Goal: Task Accomplishment & Management: Use online tool/utility

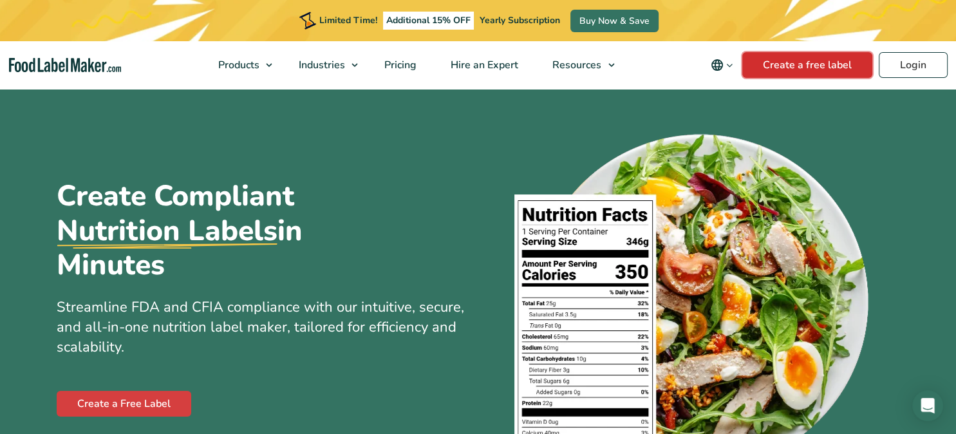
click at [817, 71] on link "Create a free label" at bounding box center [807, 65] width 130 height 26
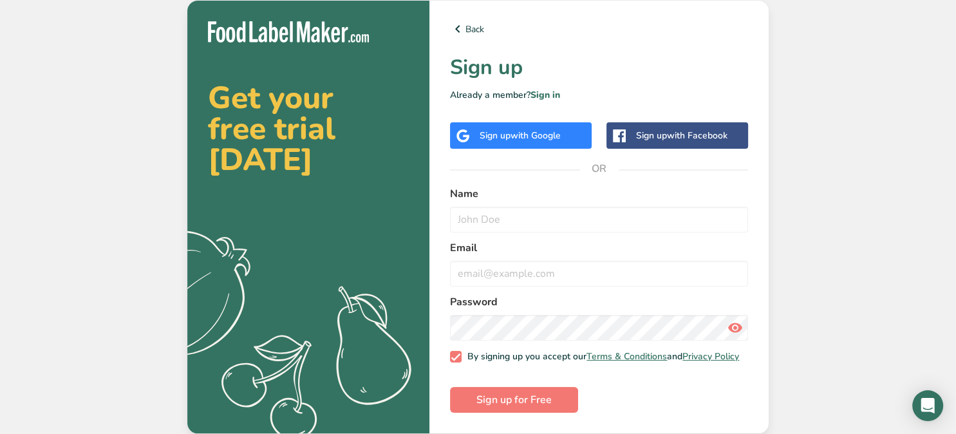
click at [556, 137] on span "with Google" at bounding box center [535, 135] width 50 height 12
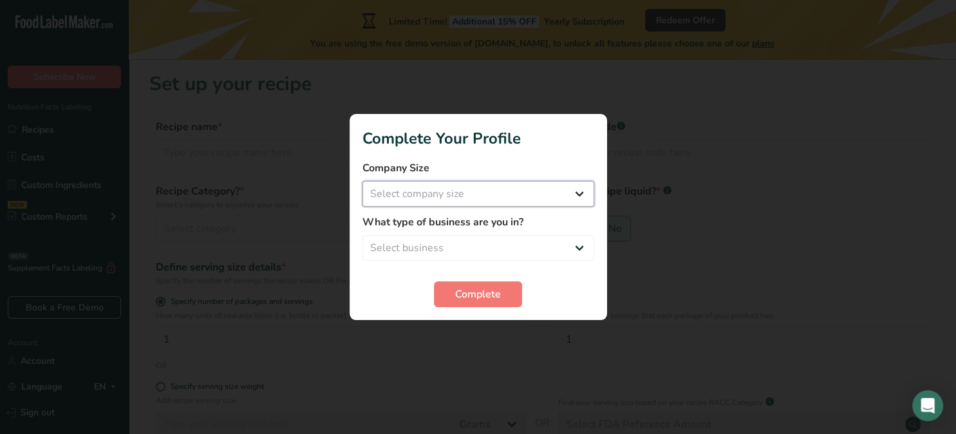
click at [568, 198] on select "Select company size Fewer than 10 Employees 10 to 50 Employees 51 to 500 Employ…" at bounding box center [478, 194] width 232 height 26
select select "1"
click option "Fewer than 10 Employees" at bounding box center [0, 0] width 0 height 0
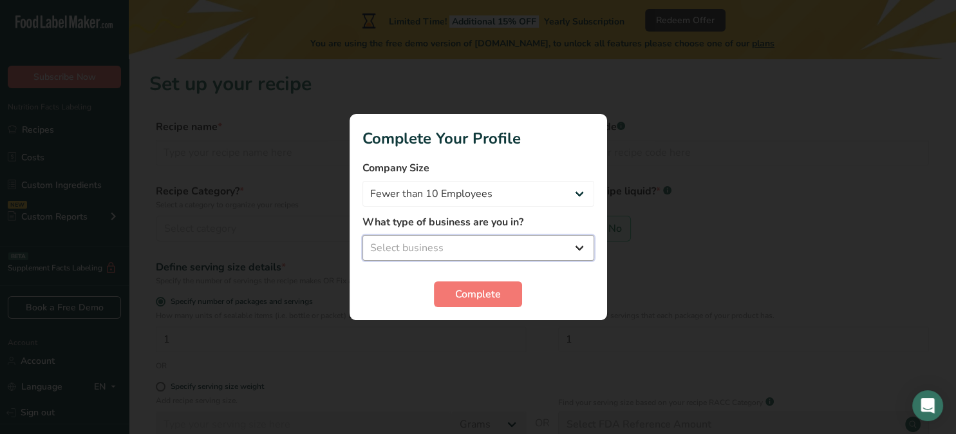
click at [582, 251] on select "Select business Packaged Food Manufacturer Restaurant & Cafe Bakery Meal Plans …" at bounding box center [478, 248] width 232 height 26
select select "1"
click option "Packaged Food Manufacturer" at bounding box center [0, 0] width 0 height 0
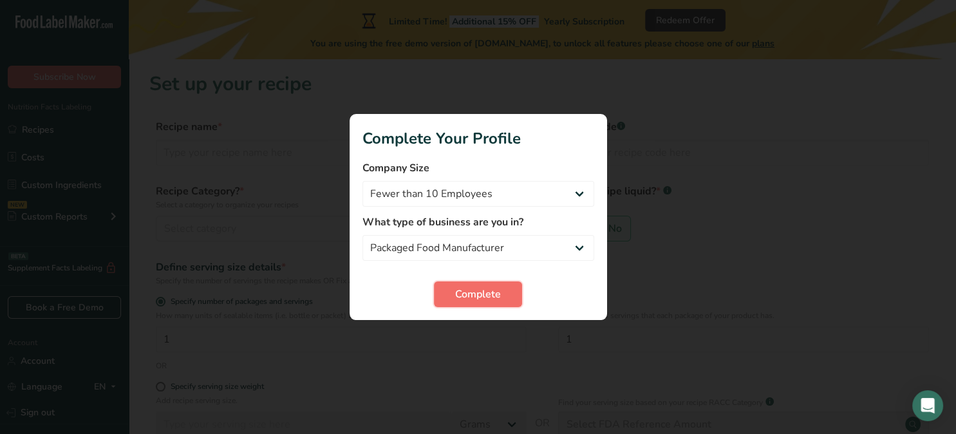
click at [479, 301] on span "Complete" at bounding box center [478, 293] width 46 height 15
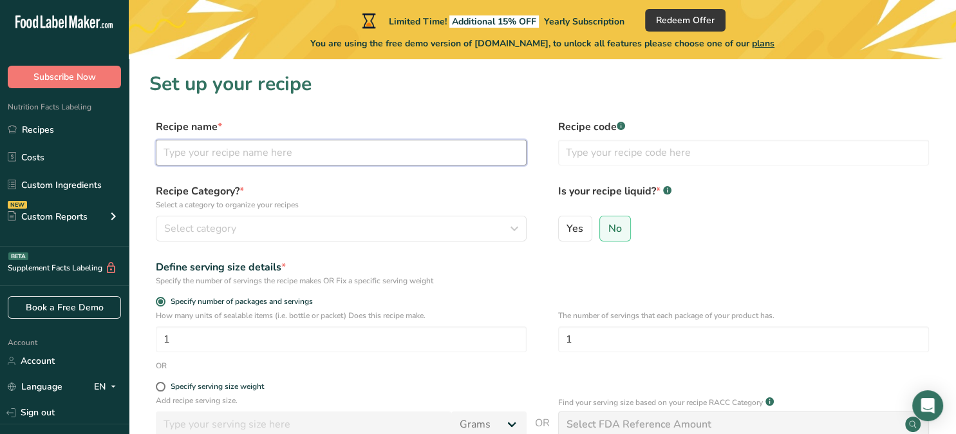
click at [362, 155] on input "text" at bounding box center [341, 153] width 371 height 26
type input "p"
type input "Potato Cottage Cheese & [PERSON_NAME]"
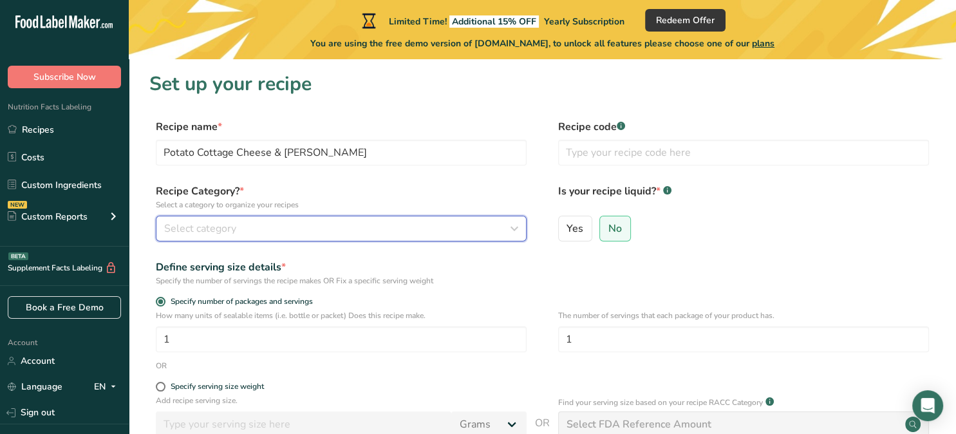
click at [501, 236] on div "Select category" at bounding box center [337, 228] width 346 height 15
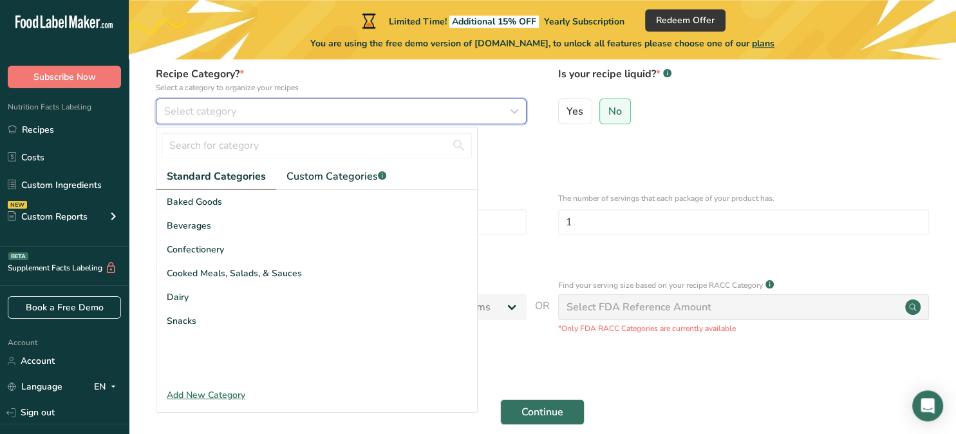
scroll to position [116, 0]
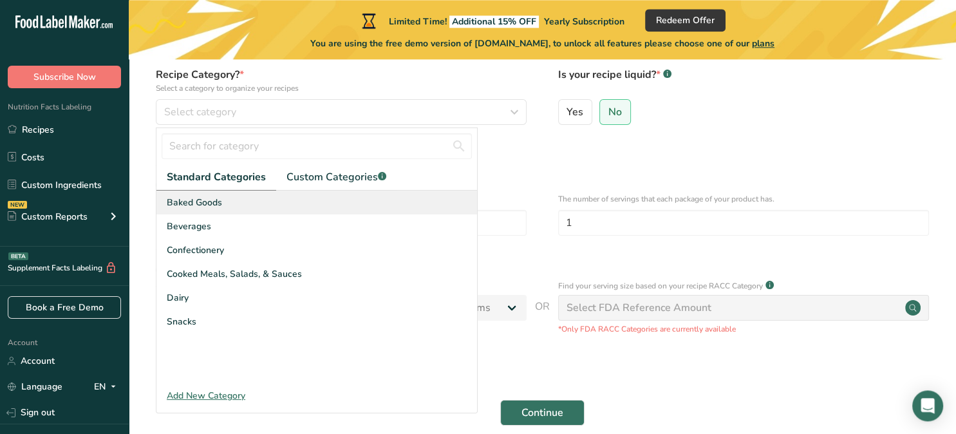
click at [219, 200] on span "Baked Goods" at bounding box center [194, 203] width 55 height 14
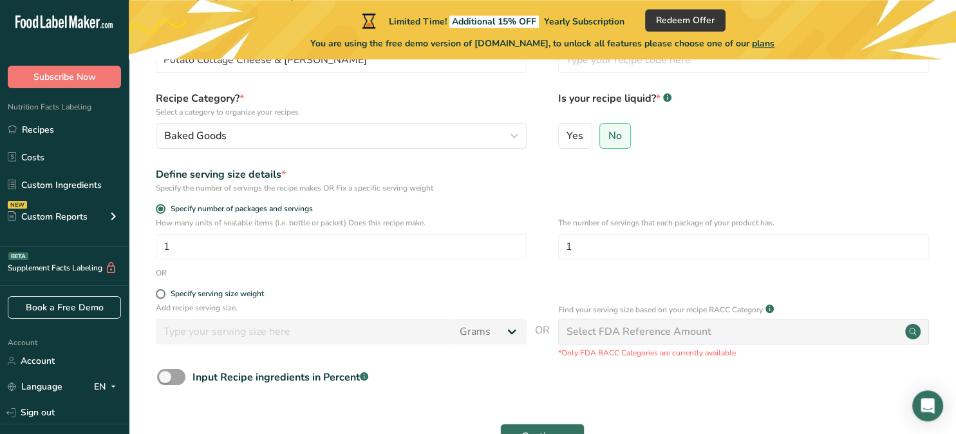
scroll to position [90, 0]
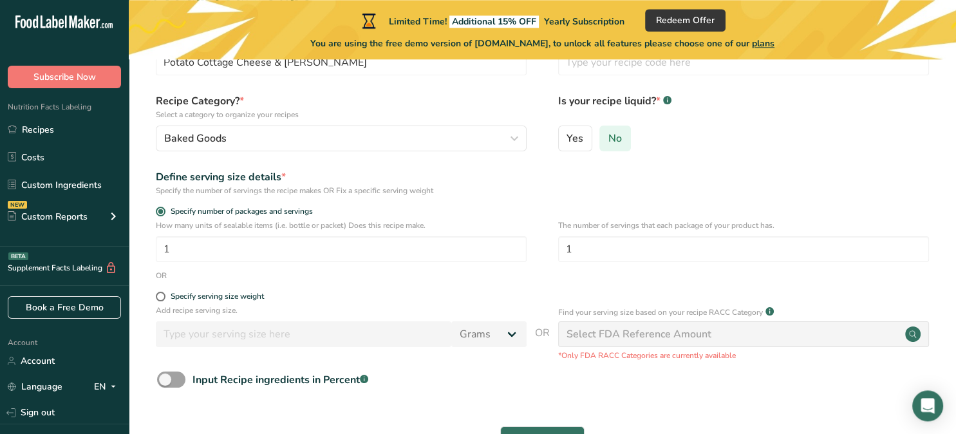
click at [614, 132] on span "No" at bounding box center [615, 138] width 14 height 13
click at [608, 134] on input "No" at bounding box center [604, 138] width 8 height 8
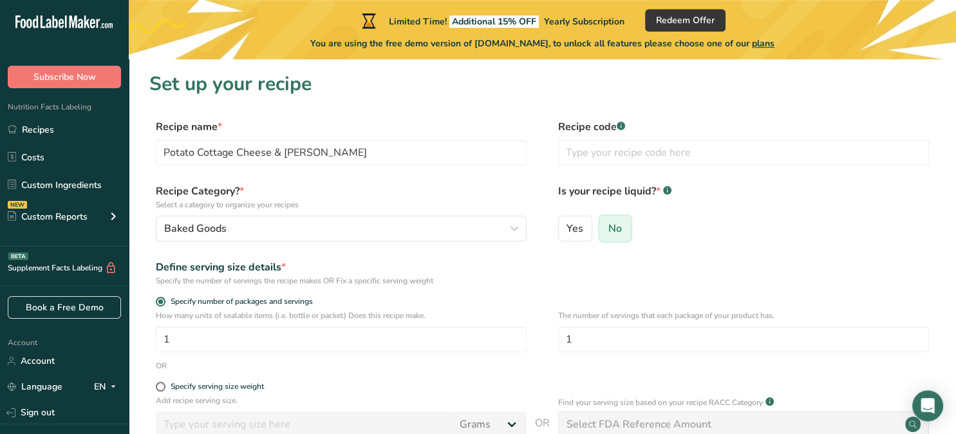
scroll to position [0, 0]
click at [683, 152] on input "text" at bounding box center [743, 153] width 371 height 26
click at [620, 122] on label "Recipe code .a-a{fill:#347362;}.b-a{fill:#fff;}" at bounding box center [743, 126] width 371 height 15
click at [627, 131] on label "Recipe code .a-a{fill:#347362;}.b-a{fill:#fff;}" at bounding box center [743, 126] width 371 height 15
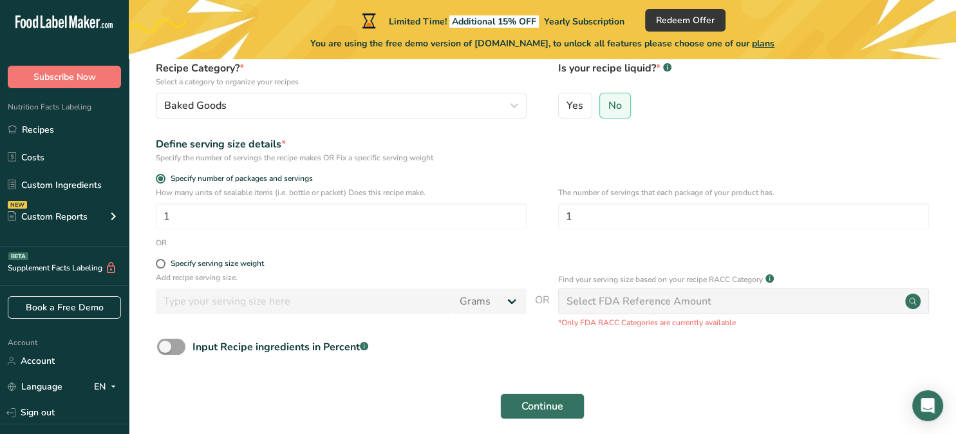
scroll to position [133, 0]
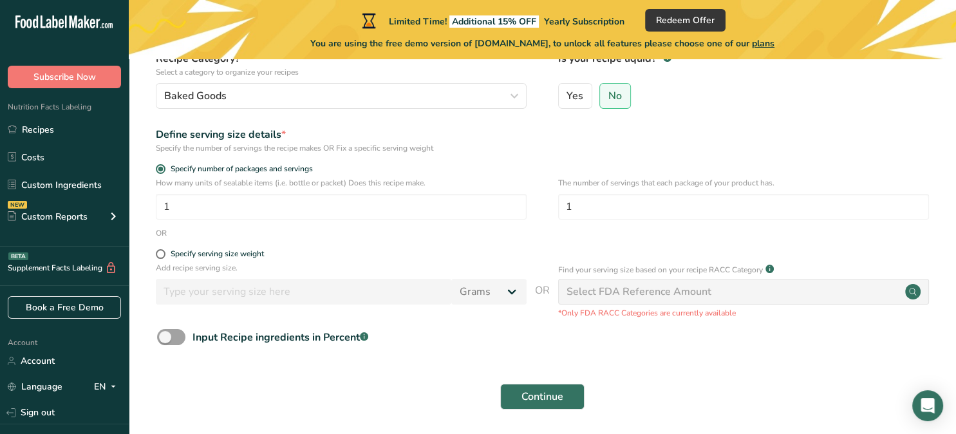
click at [176, 227] on div "OR" at bounding box center [542, 233] width 786 height 12
click at [259, 209] on input "1" at bounding box center [341, 207] width 371 height 26
type input "100"
click at [591, 205] on input "1" at bounding box center [743, 207] width 371 height 26
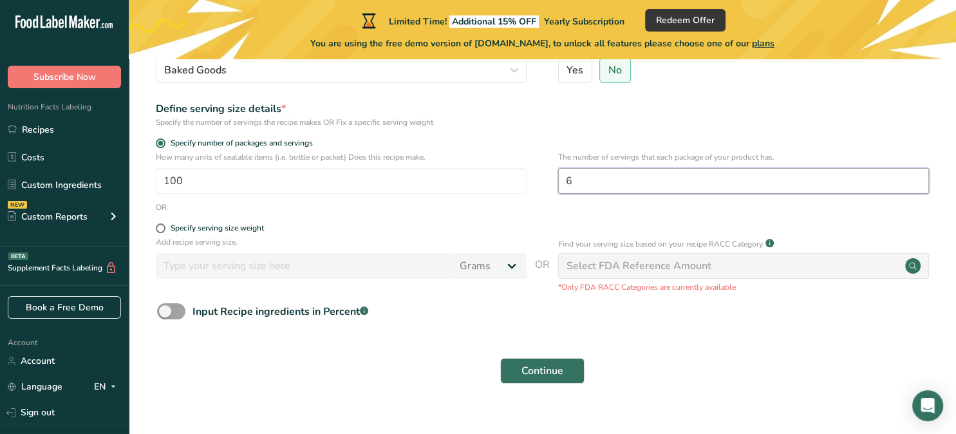
scroll to position [177, 0]
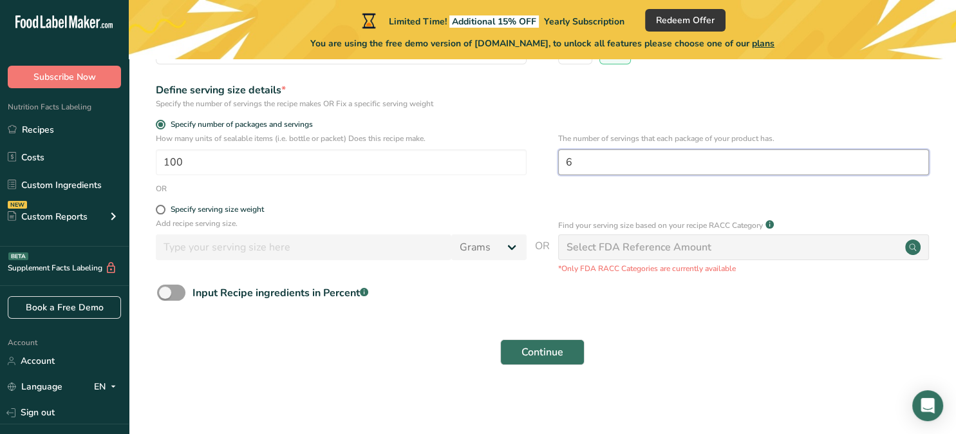
type input "6"
click at [555, 352] on span "Continue" at bounding box center [542, 351] width 42 height 15
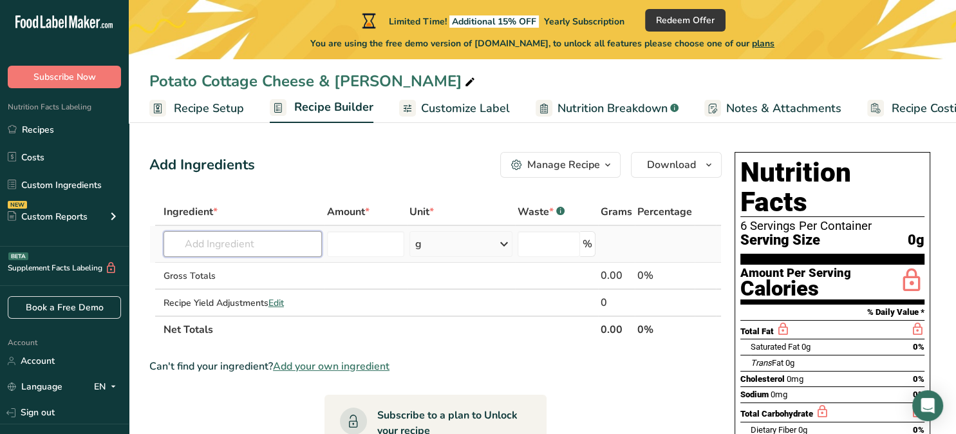
click at [206, 247] on input "text" at bounding box center [242, 244] width 158 height 26
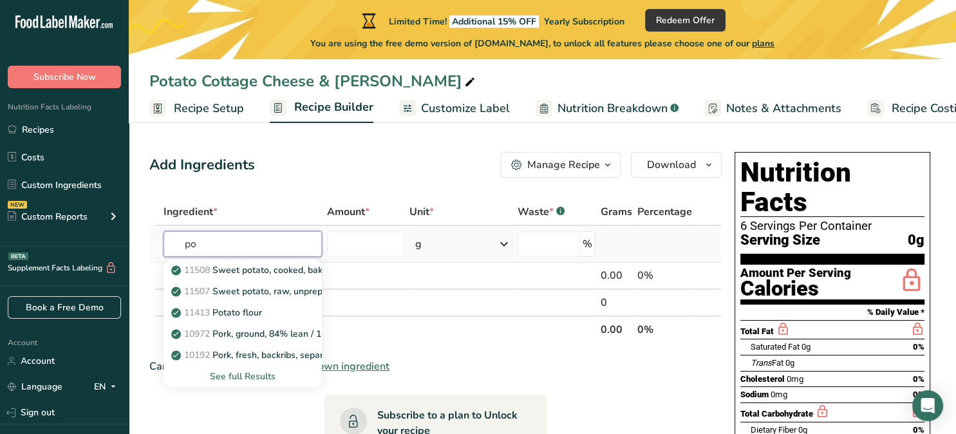
type input "po"
click at [265, 379] on div "See full Results" at bounding box center [243, 376] width 138 height 14
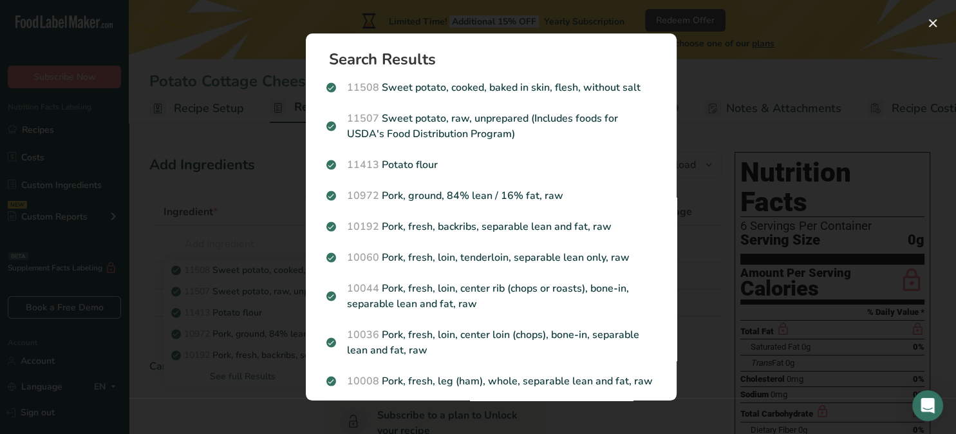
click at [243, 245] on div "Search results modal" at bounding box center [478, 217] width 956 height 434
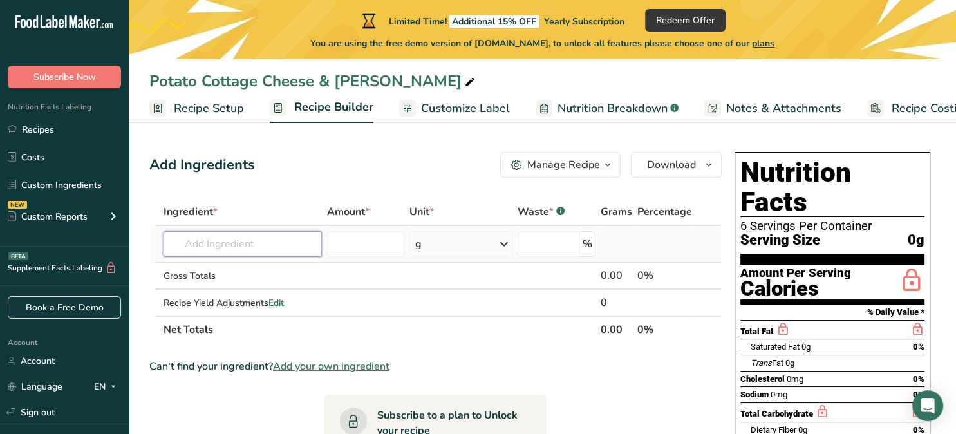
click at [238, 254] on input "text" at bounding box center [242, 244] width 158 height 26
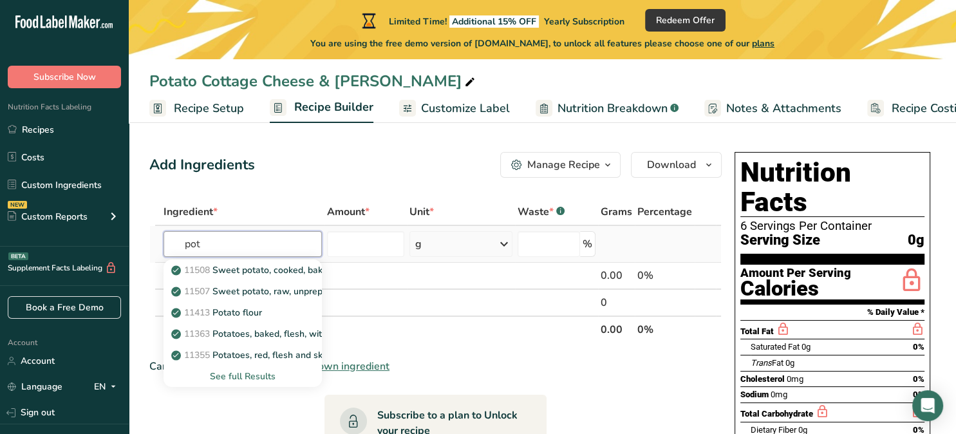
type input "pot"
click at [263, 379] on div "See full Results" at bounding box center [243, 376] width 138 height 14
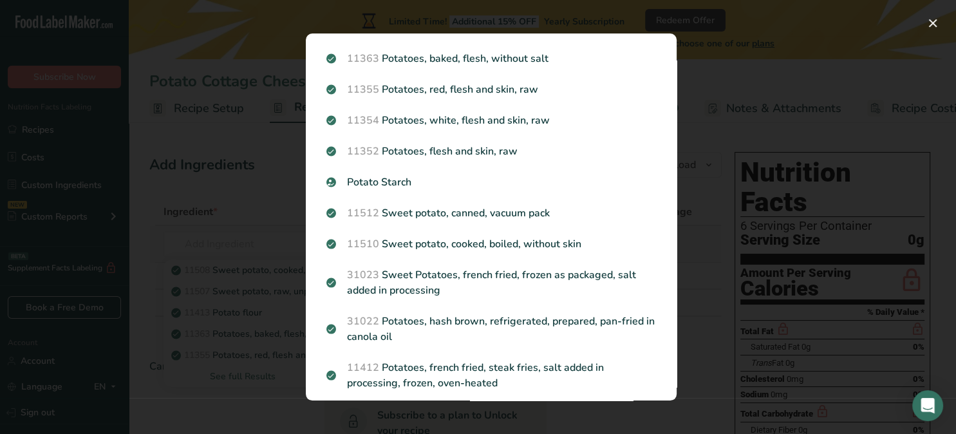
scroll to position [141, 0]
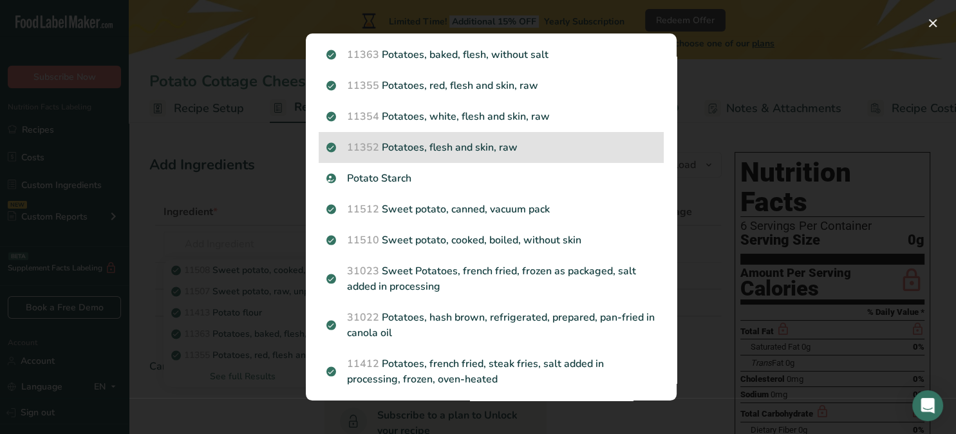
click at [492, 152] on p "11352 Potatoes, flesh and skin, raw" at bounding box center [491, 147] width 330 height 15
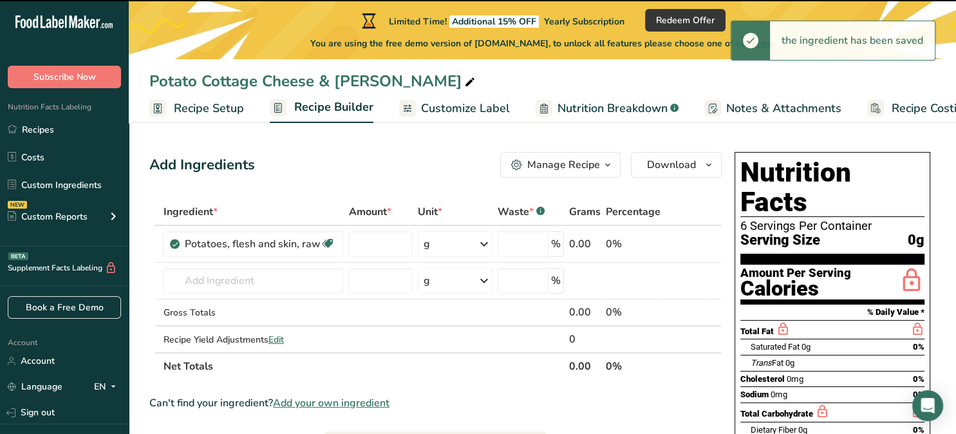
type input "0"
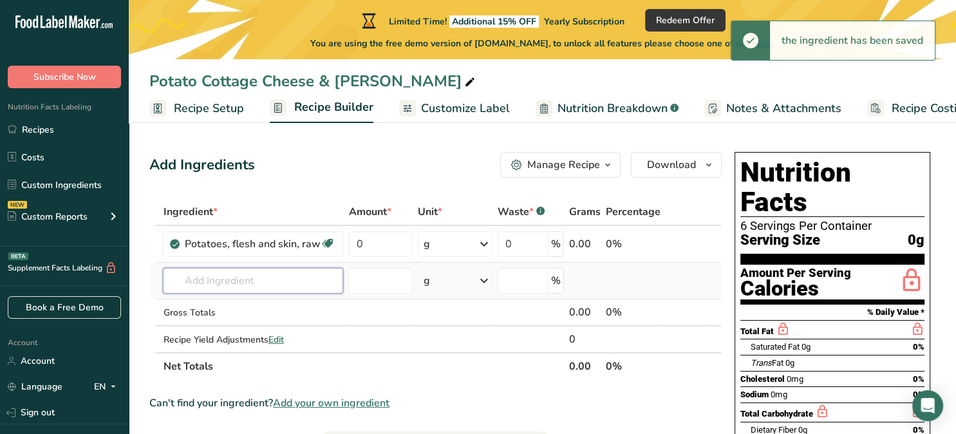
click at [185, 287] on input "text" at bounding box center [253, 281] width 180 height 26
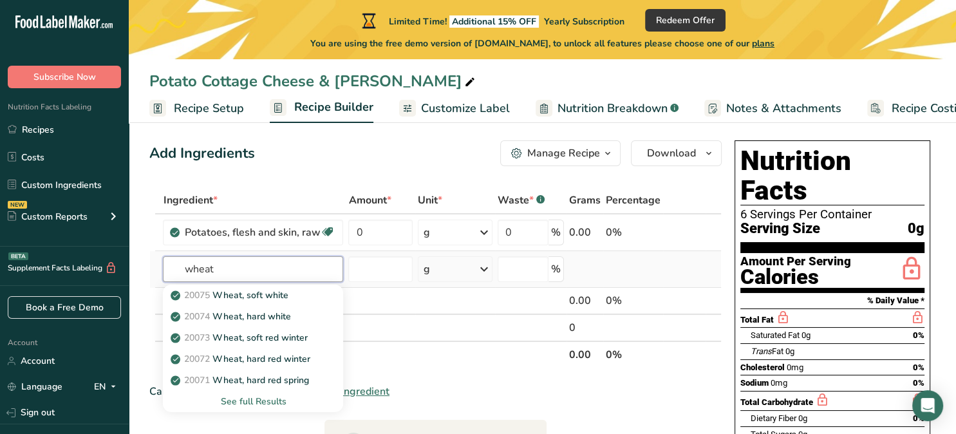
scroll to position [18, 0]
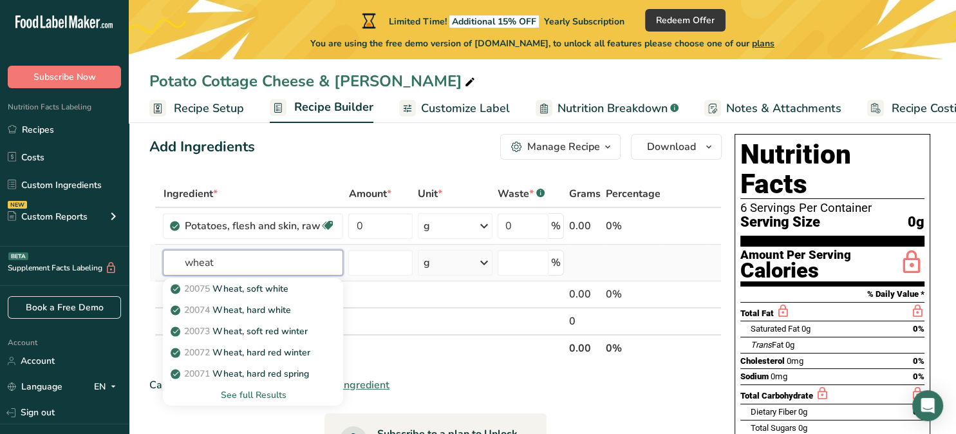
type input "wheat"
click at [275, 395] on div "See full Results" at bounding box center [253, 395] width 160 height 14
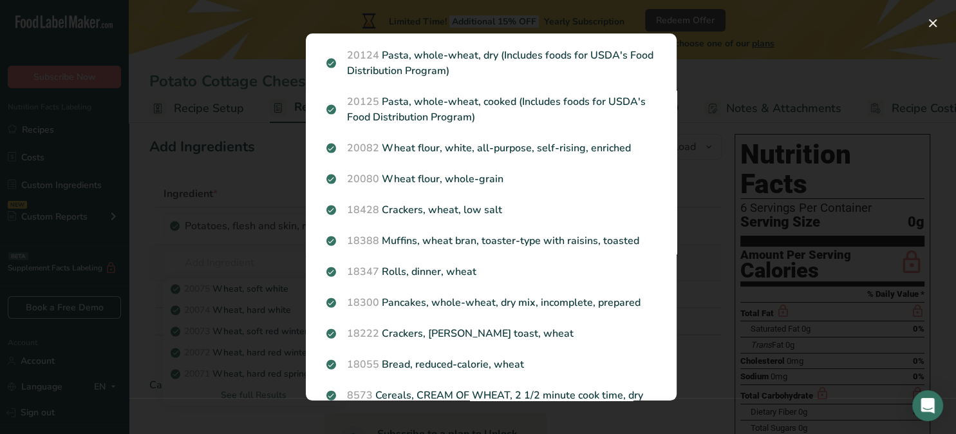
scroll to position [433, 0]
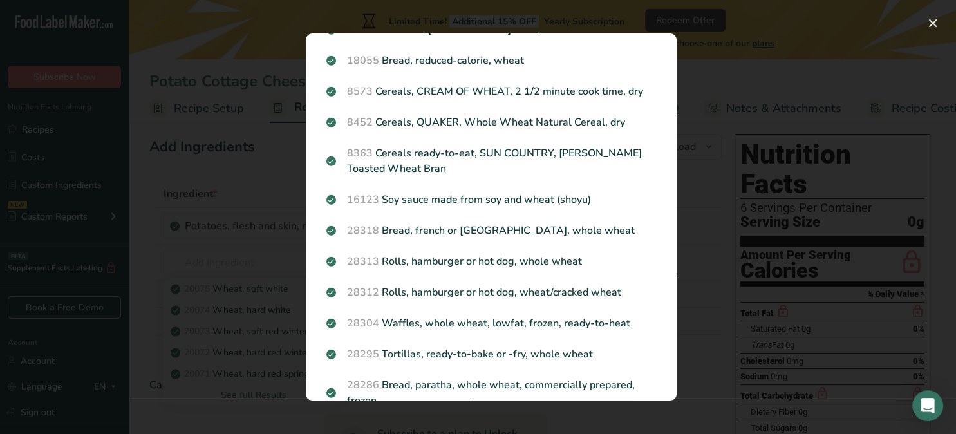
click at [236, 259] on div "Search results modal" at bounding box center [478, 217] width 956 height 434
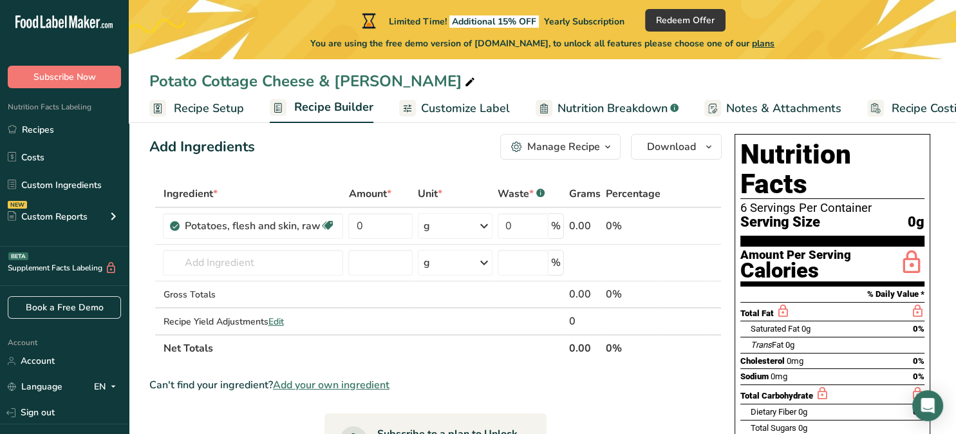
scroll to position [0, 0]
click at [235, 266] on input "text" at bounding box center [253, 263] width 180 height 26
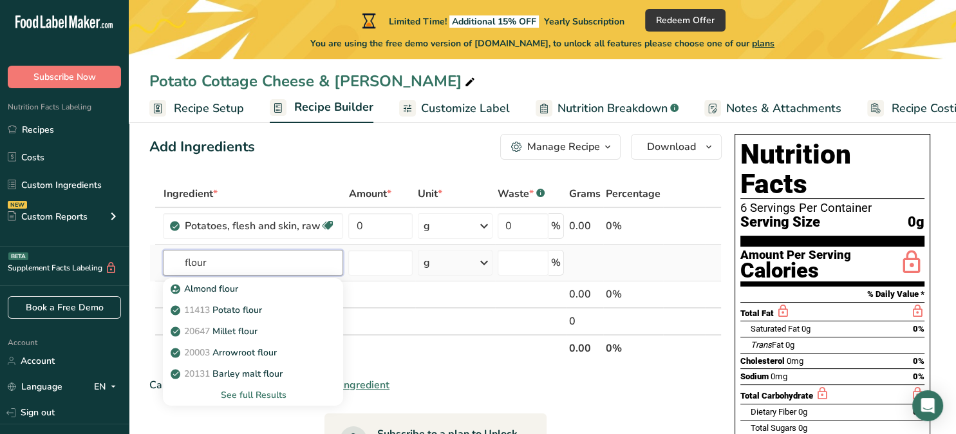
type input "flour"
click at [274, 393] on div "See full Results" at bounding box center [253, 395] width 160 height 14
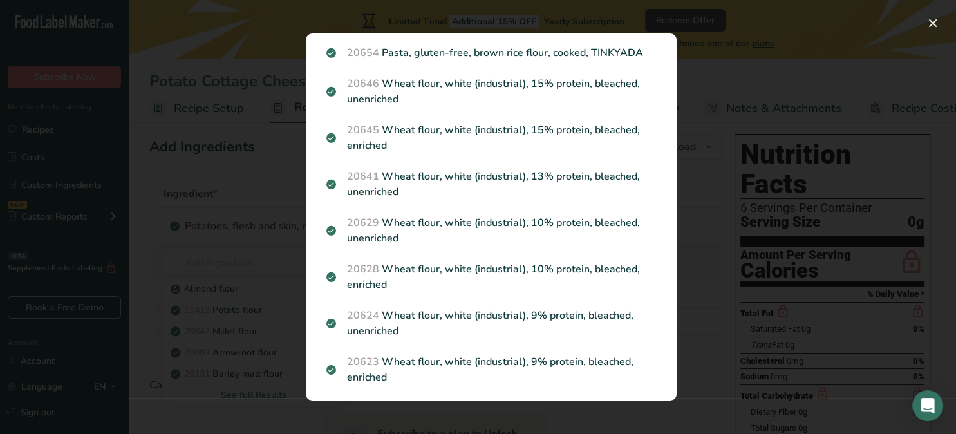
scroll to position [1554, 0]
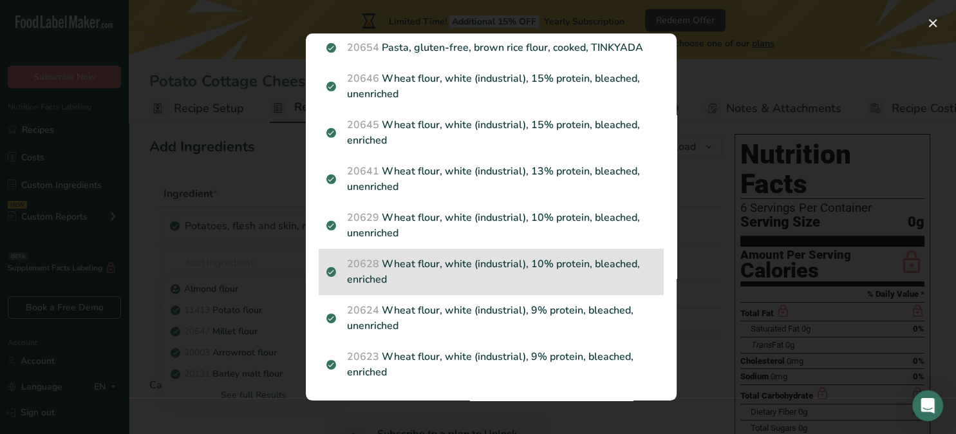
click at [622, 268] on p "20628 Wheat flour, white (industrial), 10% protein, bleached, enriched" at bounding box center [491, 271] width 330 height 31
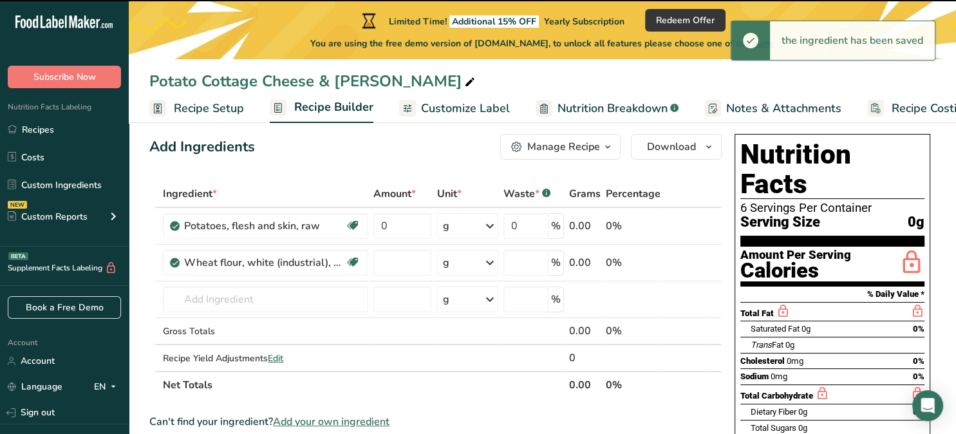
type input "0"
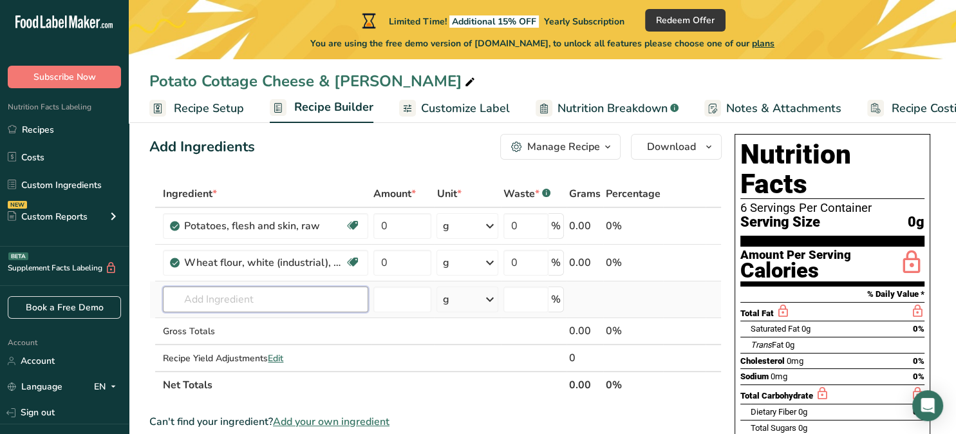
click at [308, 303] on input "text" at bounding box center [265, 299] width 205 height 26
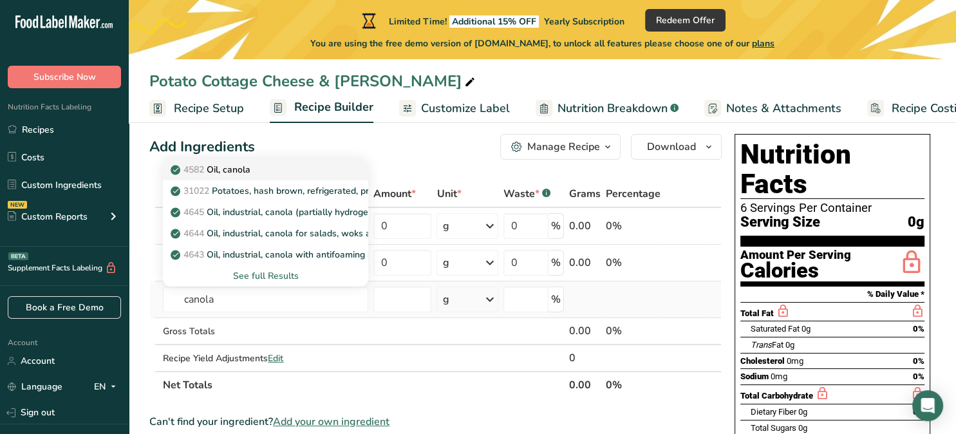
click at [235, 171] on p "4582 Oil, canola" at bounding box center [211, 170] width 77 height 14
type input "Oil, canola"
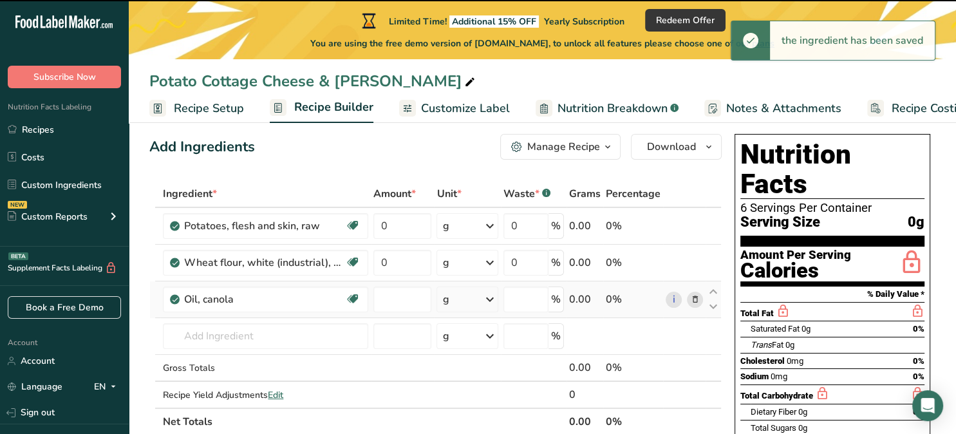
type input "0"
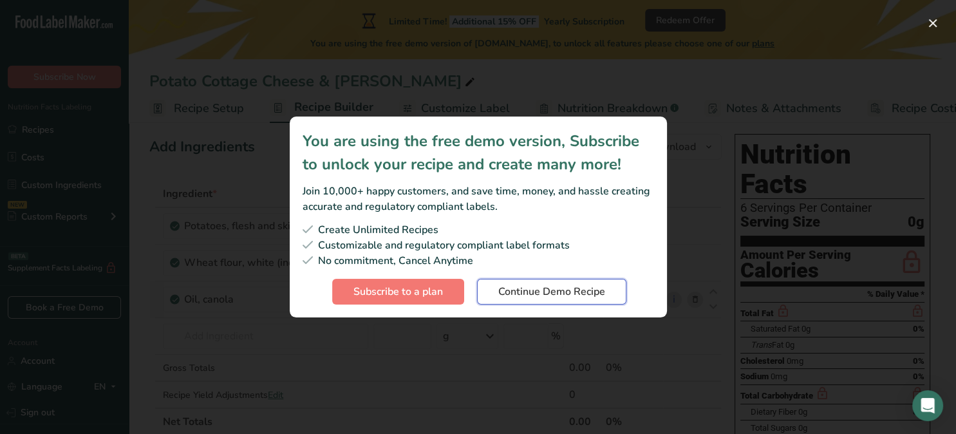
click at [568, 295] on span "Continue Demo Recipe" at bounding box center [551, 291] width 107 height 15
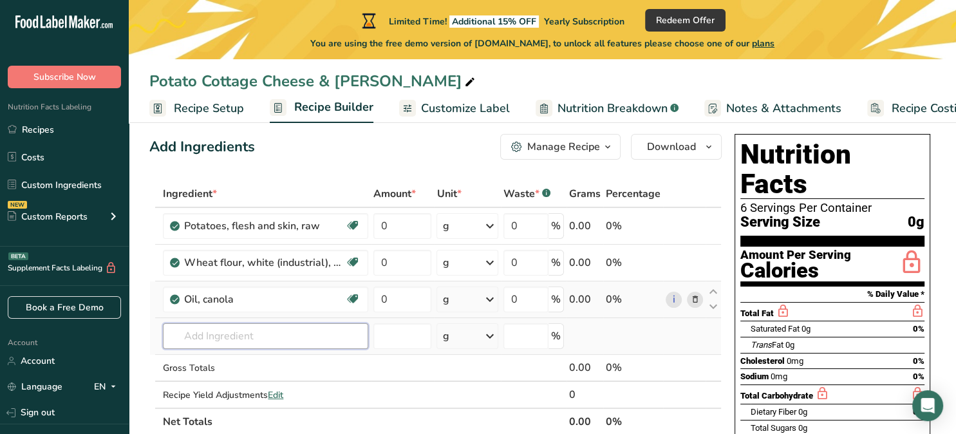
click at [310, 337] on input "text" at bounding box center [265, 336] width 205 height 26
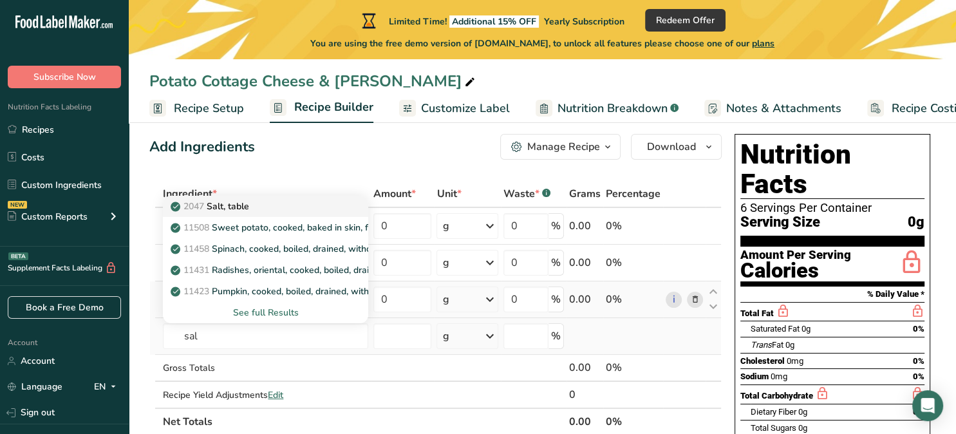
click at [248, 210] on p "2047 Salt, table" at bounding box center [211, 207] width 76 height 14
type input "Salt, table"
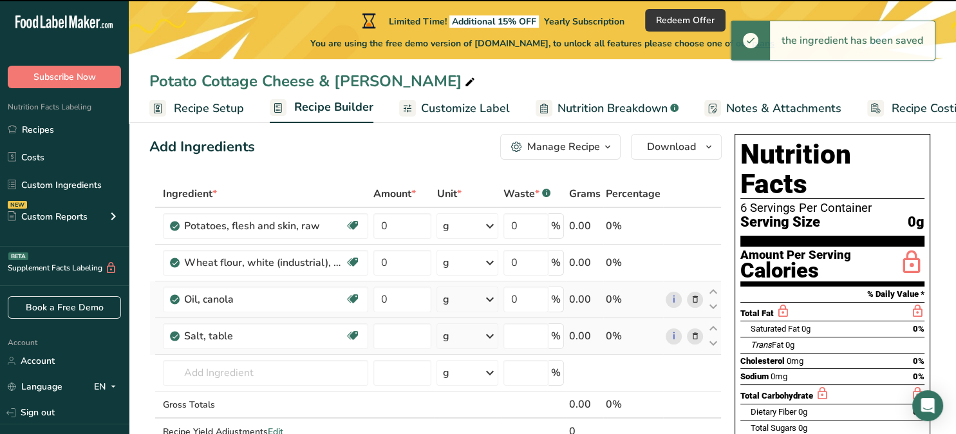
type input "0"
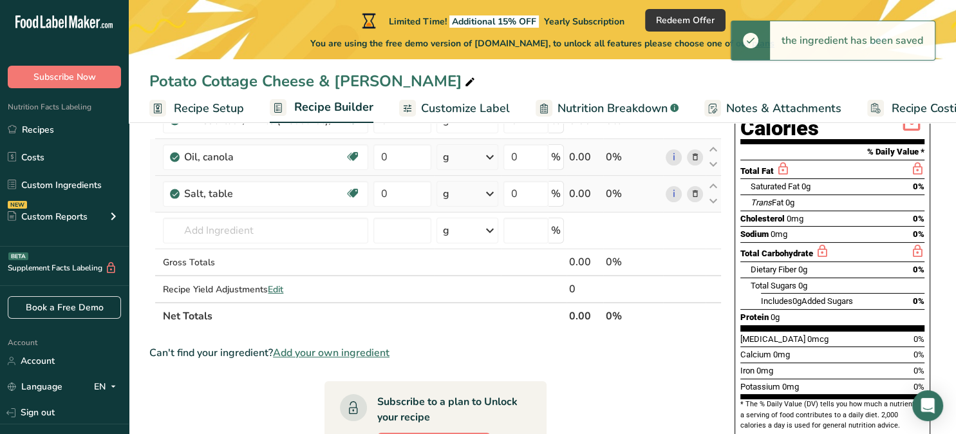
scroll to position [170, 0]
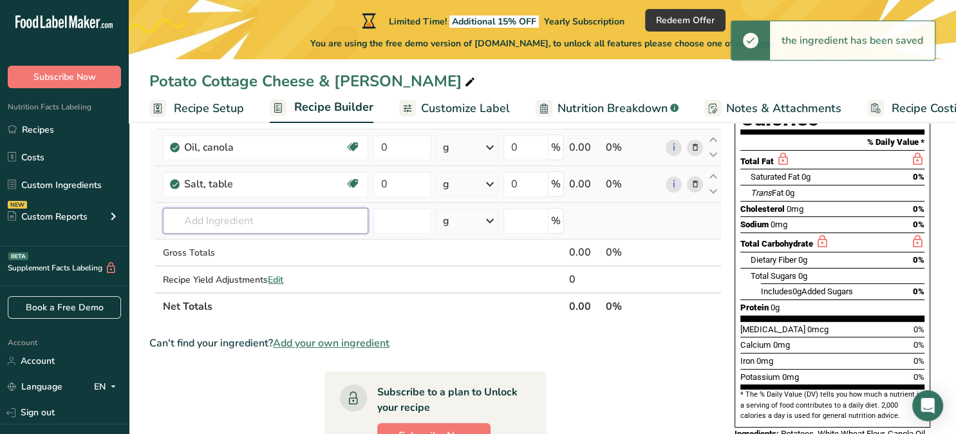
click at [262, 221] on input "text" at bounding box center [265, 221] width 205 height 26
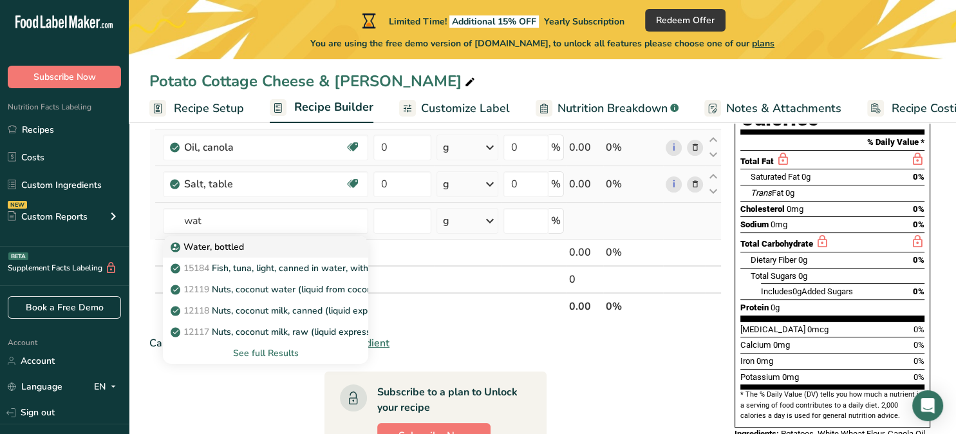
click at [234, 250] on p "Water, bottled" at bounding box center [208, 247] width 71 height 14
type input "Water, bottled"
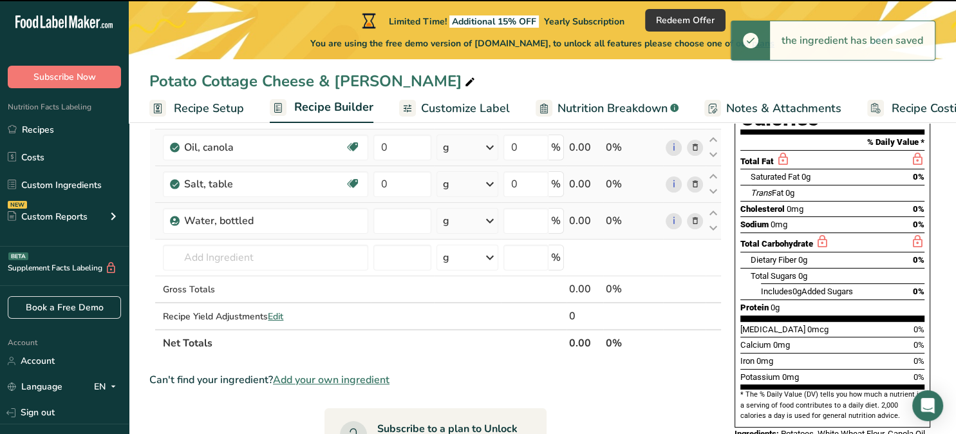
type input "0"
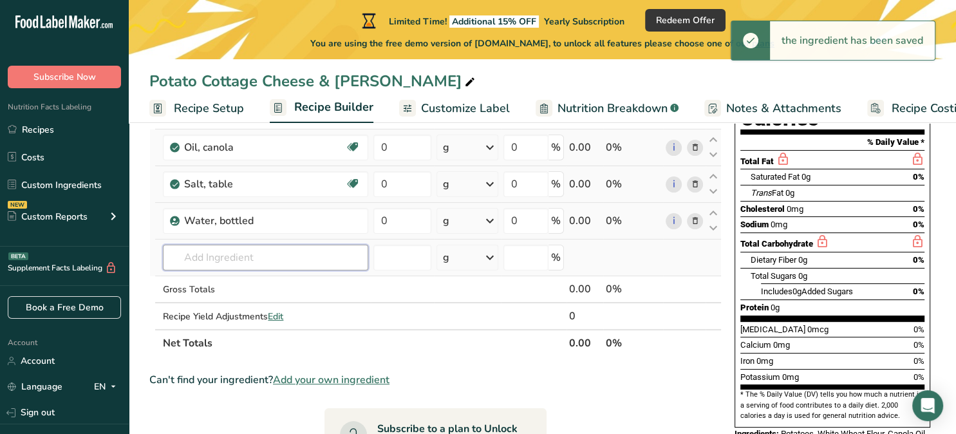
click at [308, 259] on input "text" at bounding box center [265, 258] width 205 height 26
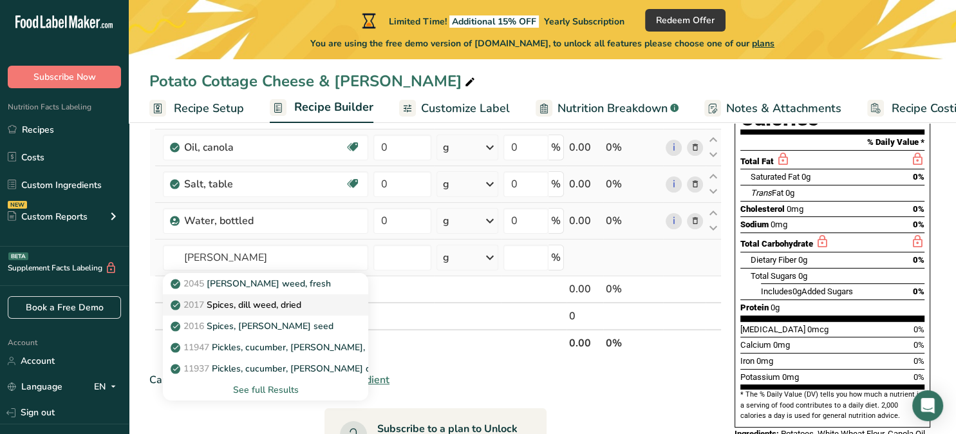
click at [301, 308] on p "2017 Spices, [PERSON_NAME] weed, dried" at bounding box center [237, 305] width 128 height 14
type input "Spices, dill weed, dried"
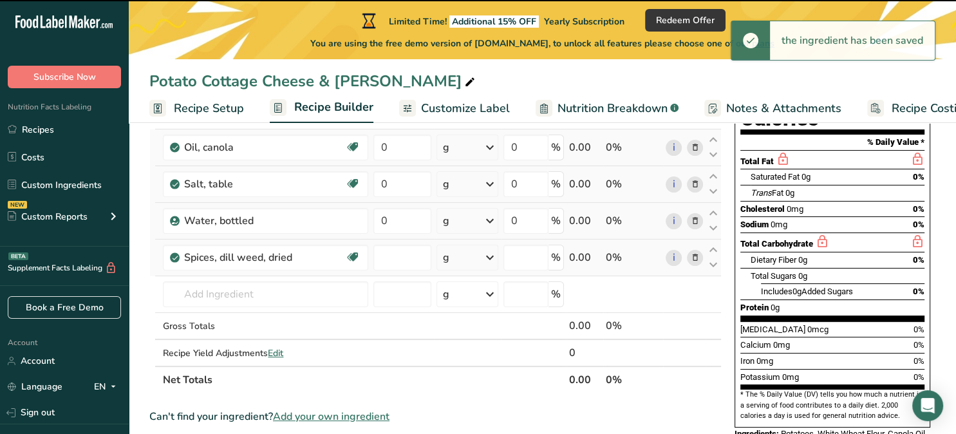
type input "0"
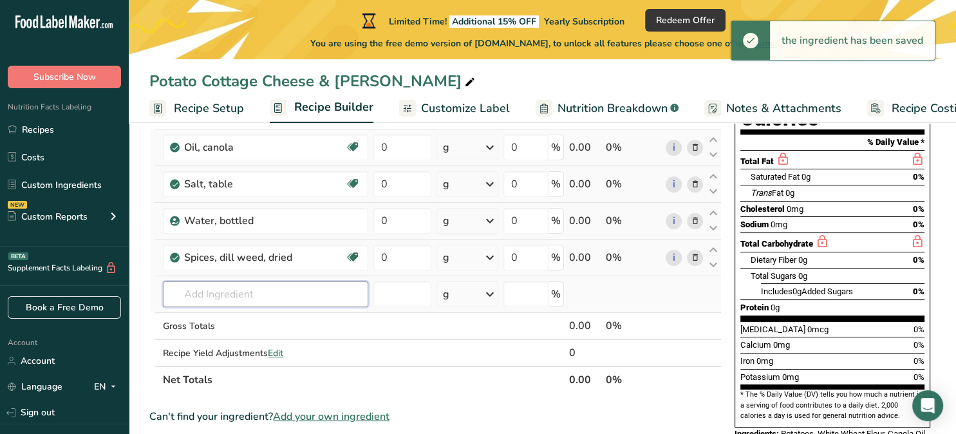
click at [301, 293] on input "text" at bounding box center [265, 294] width 205 height 26
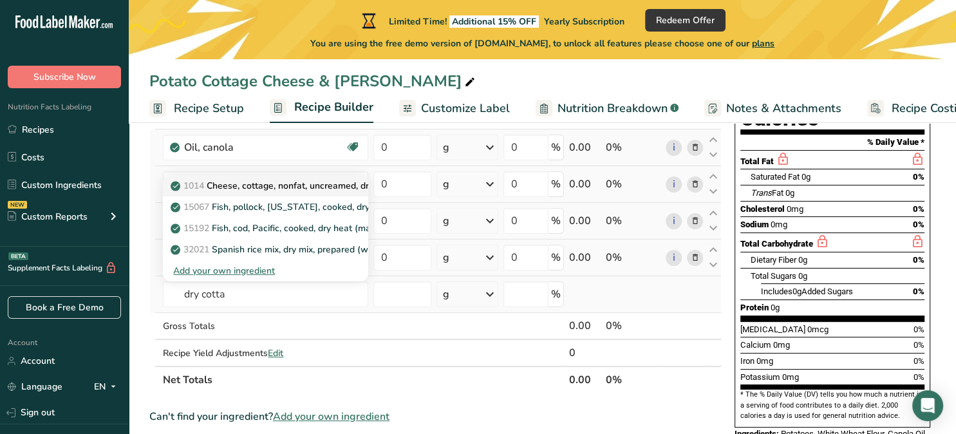
click at [319, 187] on p "1014 Cheese, cottage, nonfat, uncreamed, dry, large or small curd" at bounding box center [314, 186] width 282 height 14
type input "Cheese, cottage, nonfat, uncreamed, dry, large or small curd"
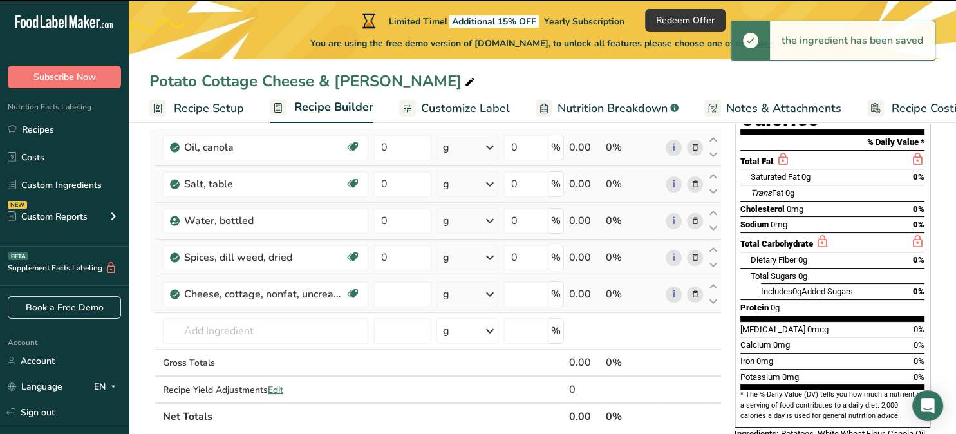
type input "0"
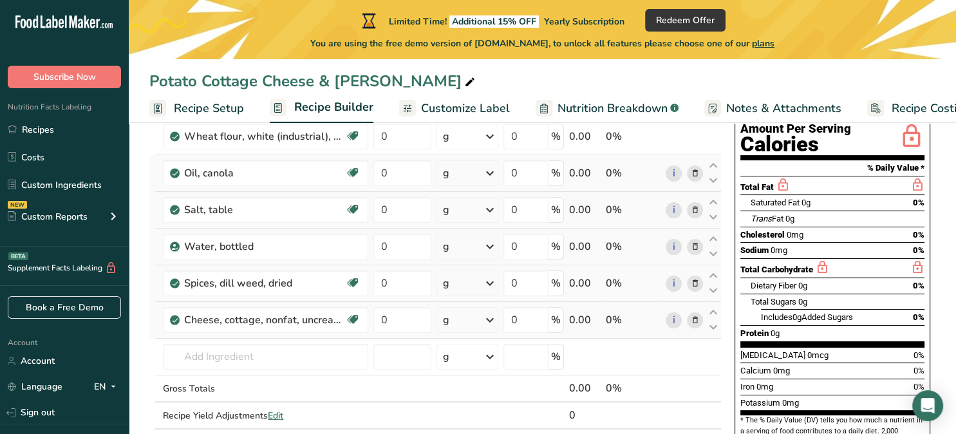
scroll to position [145, 0]
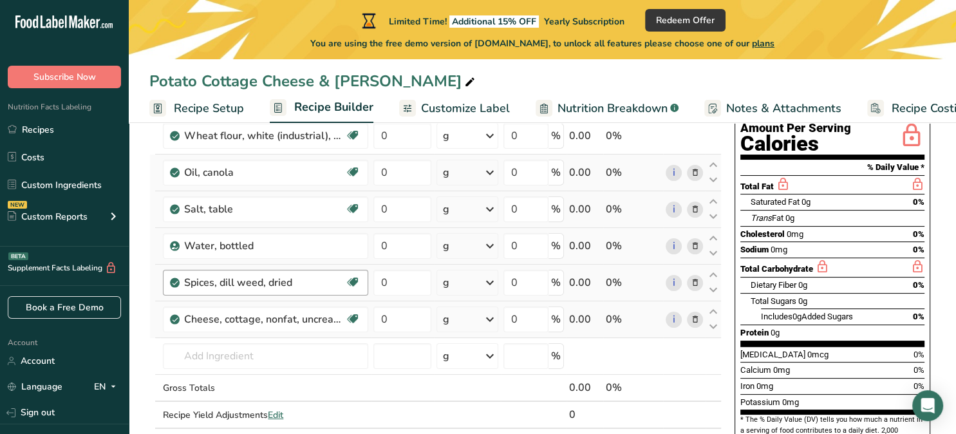
click at [315, 278] on div "Spices, dill weed, dried" at bounding box center [264, 282] width 161 height 15
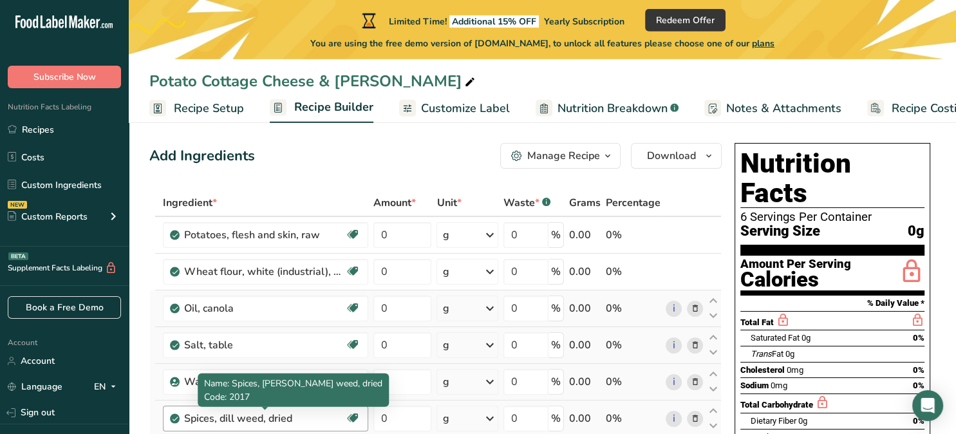
scroll to position [0, 0]
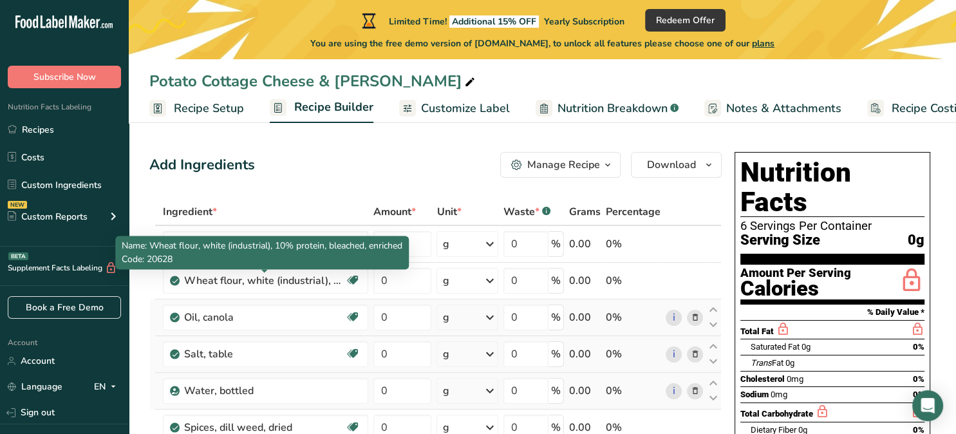
click at [333, 171] on div "Add Ingredients Manage Recipe Delete Recipe Duplicate Recipe Scale Recipe Save …" at bounding box center [435, 165] width 572 height 26
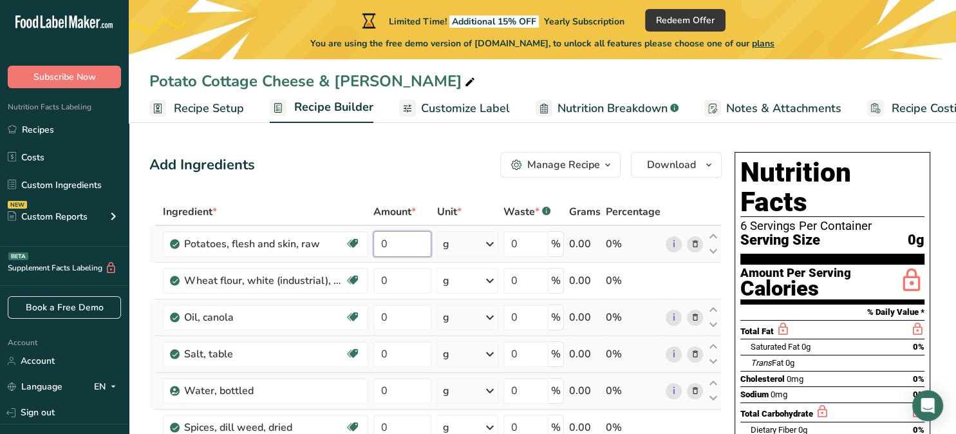
click at [408, 243] on input "0" at bounding box center [402, 244] width 58 height 26
type input "100"
click at [485, 246] on div "Ingredient * Amount * Unit * Waste * .a-a{fill:#347362;}.b-a{fill:#fff;} Grams …" at bounding box center [435, 399] width 572 height 402
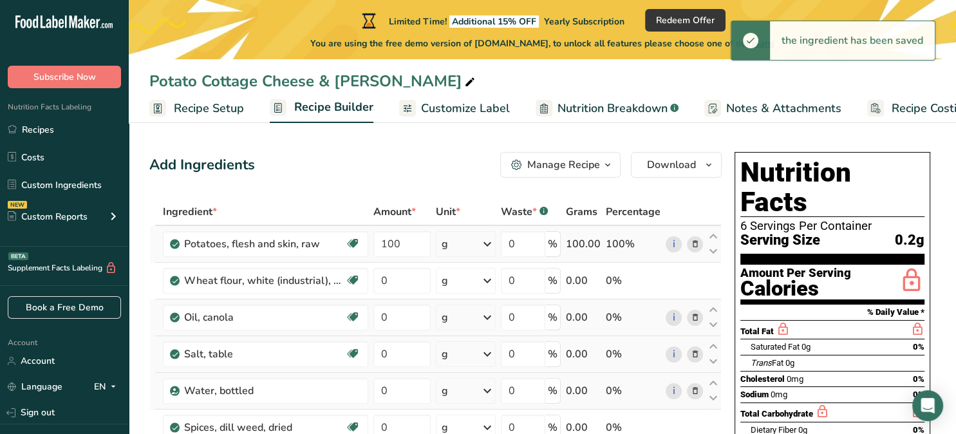
click at [488, 247] on icon at bounding box center [486, 243] width 15 height 23
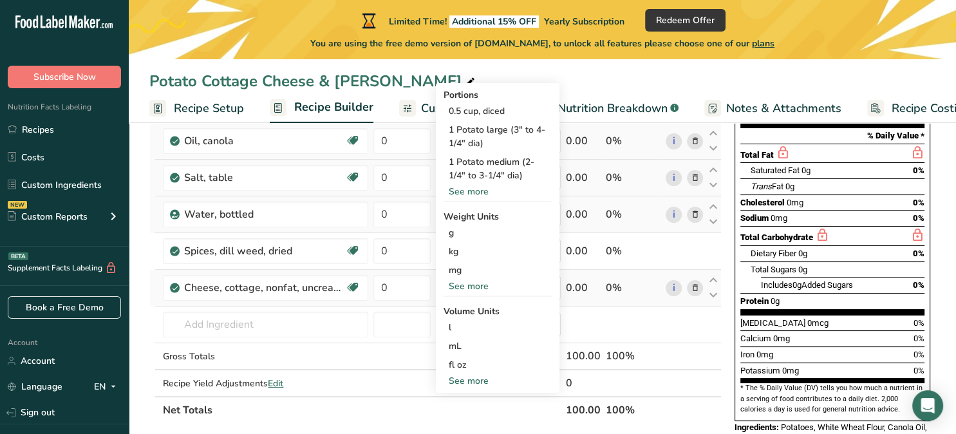
scroll to position [177, 0]
click at [488, 287] on div "See more" at bounding box center [497, 286] width 108 height 14
click at [472, 311] on div "lb" at bounding box center [497, 306] width 108 height 19
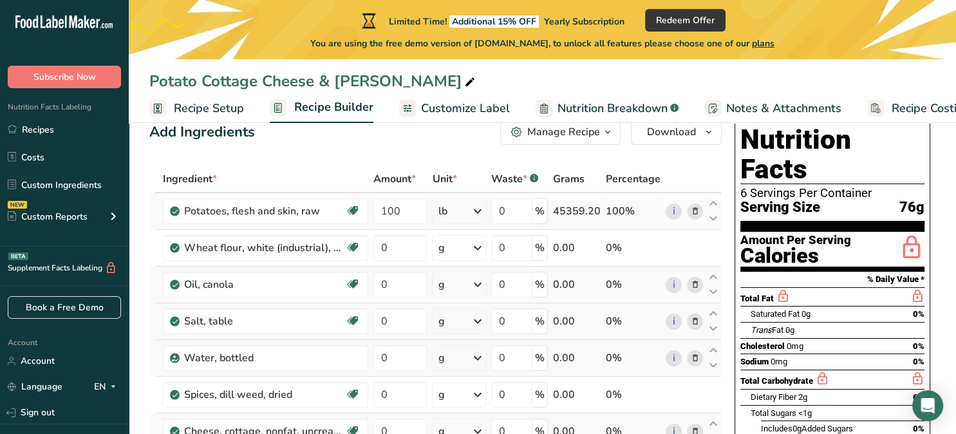
scroll to position [0, 0]
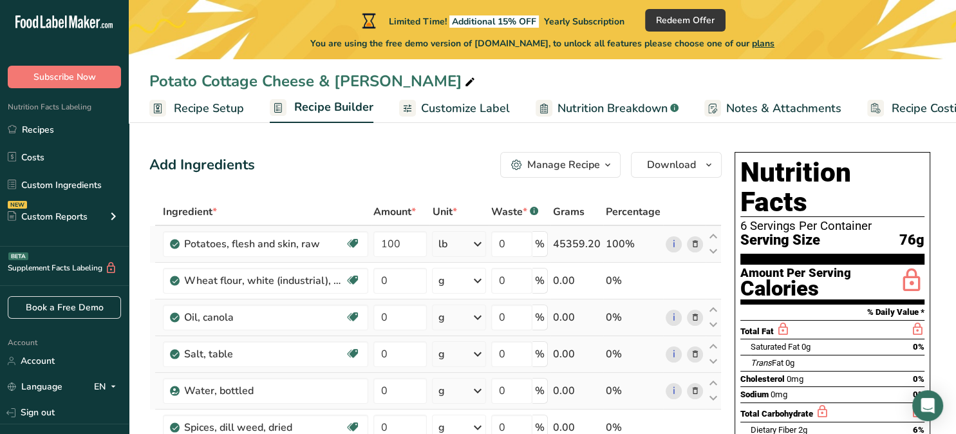
click at [542, 239] on div "0 %" at bounding box center [519, 244] width 57 height 26
click at [504, 243] on input "0" at bounding box center [511, 244] width 41 height 26
type input "10"
click at [414, 282] on input "0" at bounding box center [399, 281] width 53 height 26
type input "50"
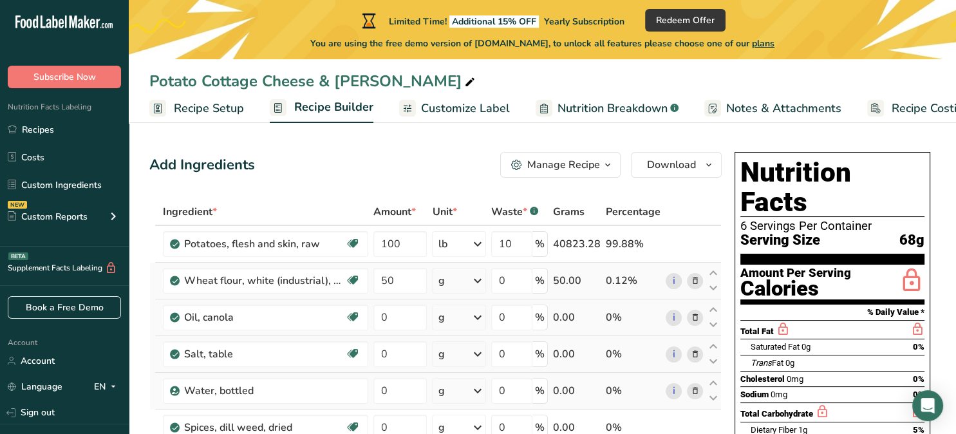
click at [474, 279] on div "Ingredient * Amount * Unit * Waste * .a-a{fill:#347362;}.b-a{fill:#fff;} Grams …" at bounding box center [435, 399] width 572 height 402
click at [447, 282] on div "g" at bounding box center [458, 281] width 53 height 26
click at [461, 346] on div "kg" at bounding box center [494, 348] width 108 height 19
click at [415, 315] on input "0" at bounding box center [399, 317] width 53 height 26
type input "1.5"
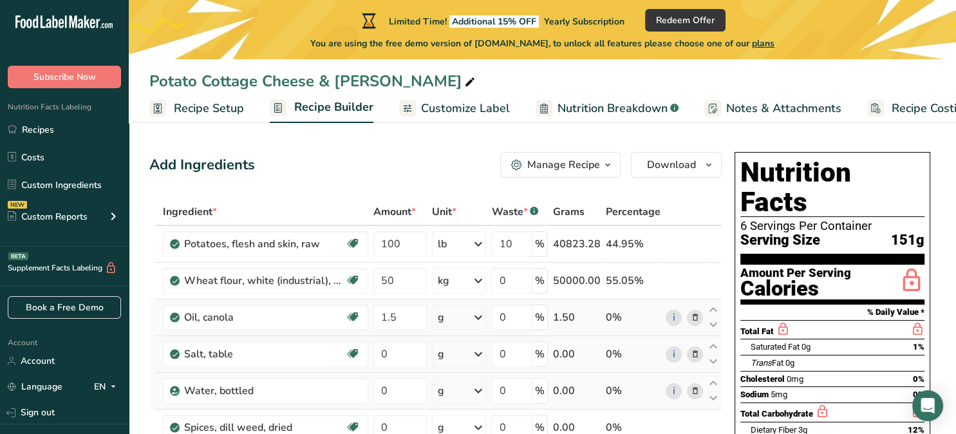
click at [476, 317] on div "Ingredient * Amount * Unit * Waste * .a-a{fill:#347362;}.b-a{fill:#fff;} Grams …" at bounding box center [435, 399] width 572 height 402
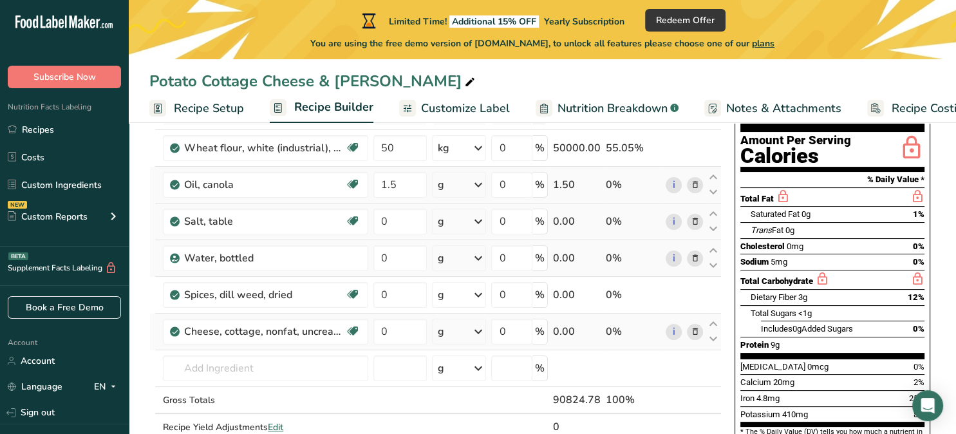
scroll to position [147, 0]
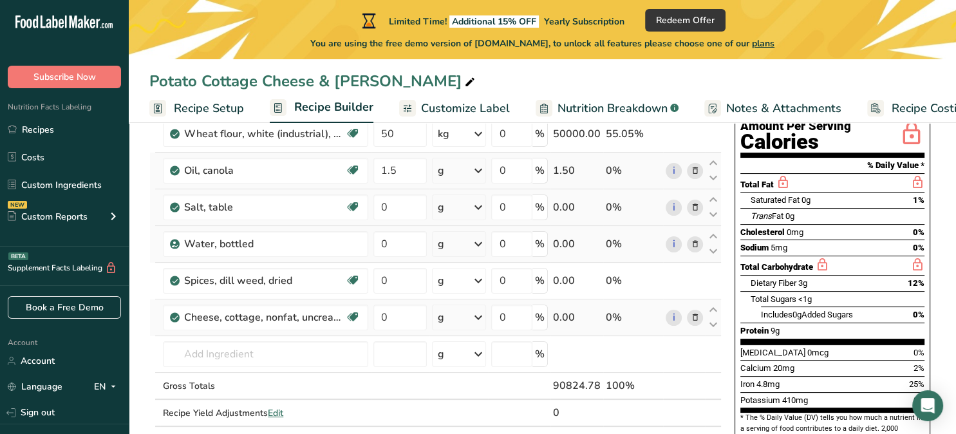
click at [480, 176] on icon at bounding box center [477, 170] width 15 height 23
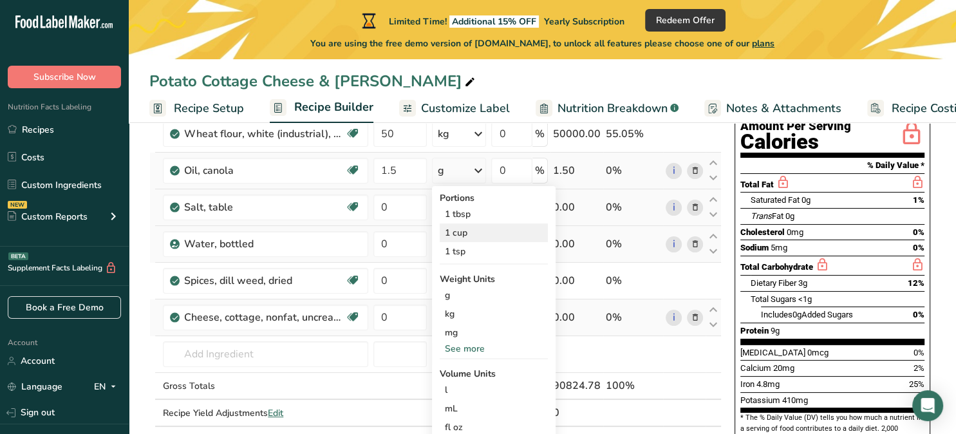
click at [469, 237] on div "1 cup" at bounding box center [494, 232] width 108 height 19
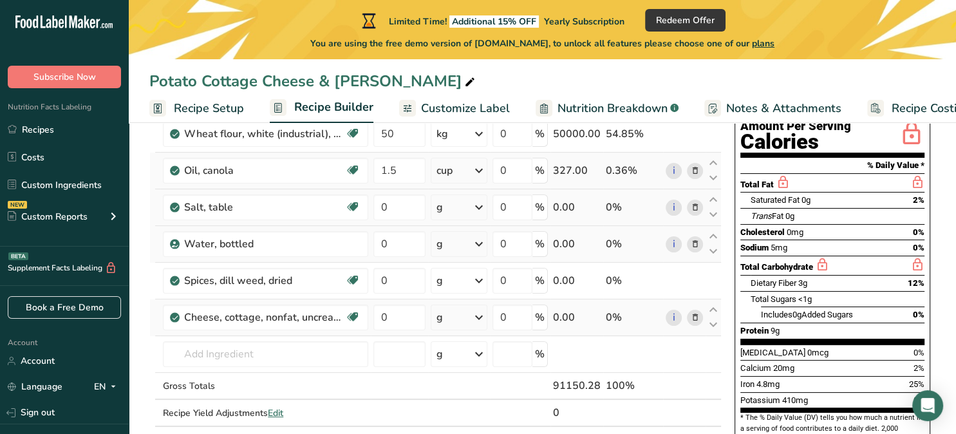
click at [485, 173] on icon at bounding box center [478, 170] width 15 height 23
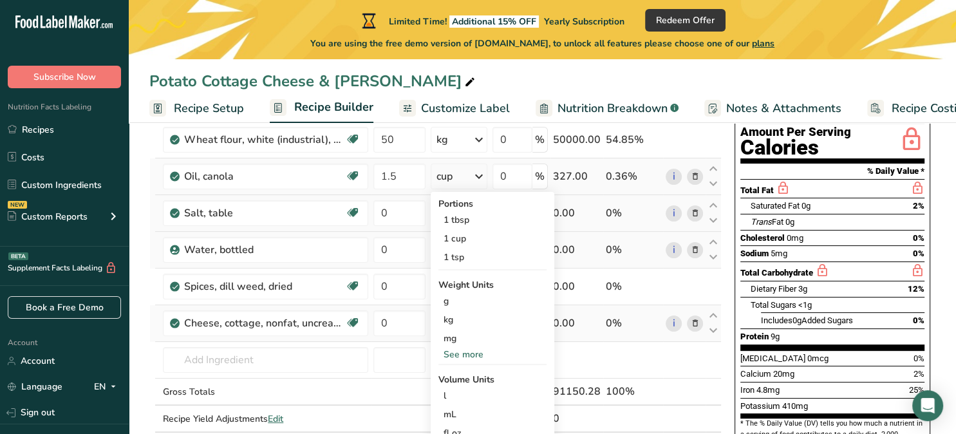
scroll to position [140, 0]
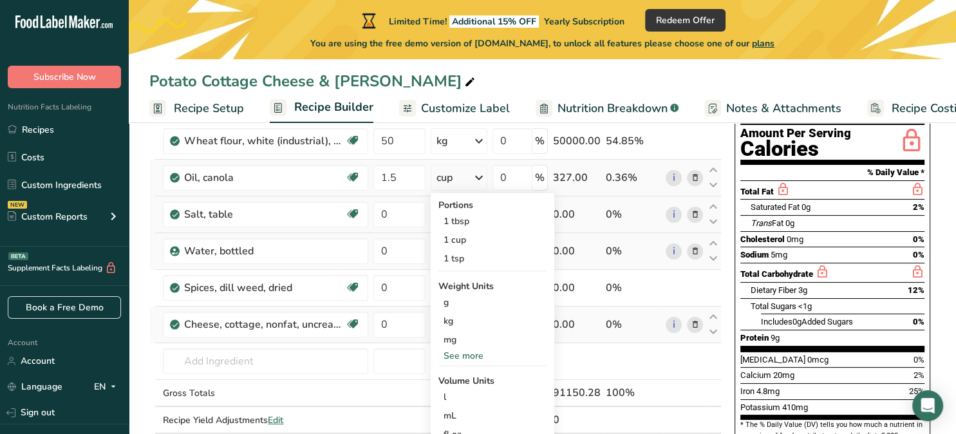
click at [487, 180] on div "cup" at bounding box center [459, 178] width 56 height 26
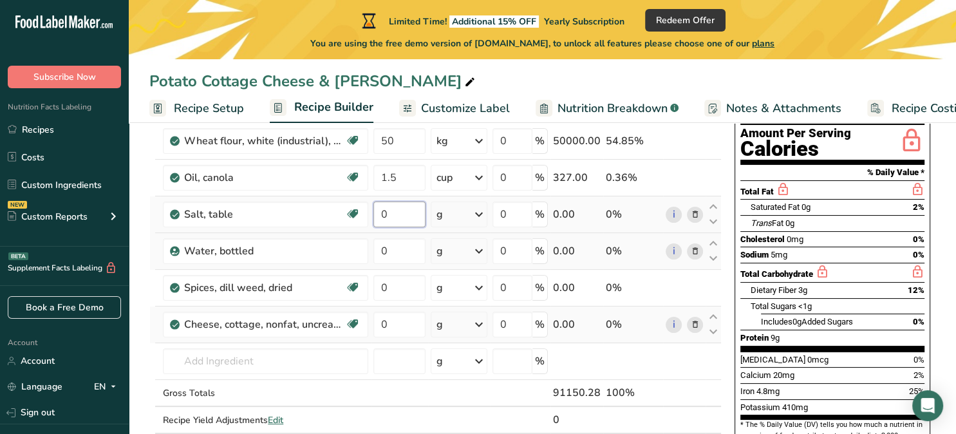
click at [413, 221] on input "0" at bounding box center [399, 214] width 52 height 26
type input "2"
type input "3"
click at [485, 214] on div "Ingredient * Amount * Unit * Waste * .a-a{fill:#347362;}.b-a{fill:#fff;} Grams …" at bounding box center [435, 260] width 572 height 402
click at [483, 210] on icon at bounding box center [478, 214] width 15 height 23
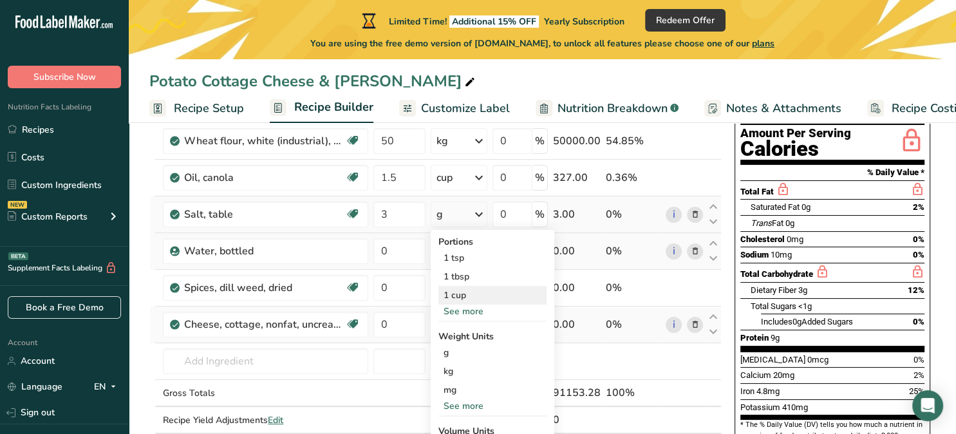
click at [463, 294] on div "1 cup" at bounding box center [492, 295] width 108 height 19
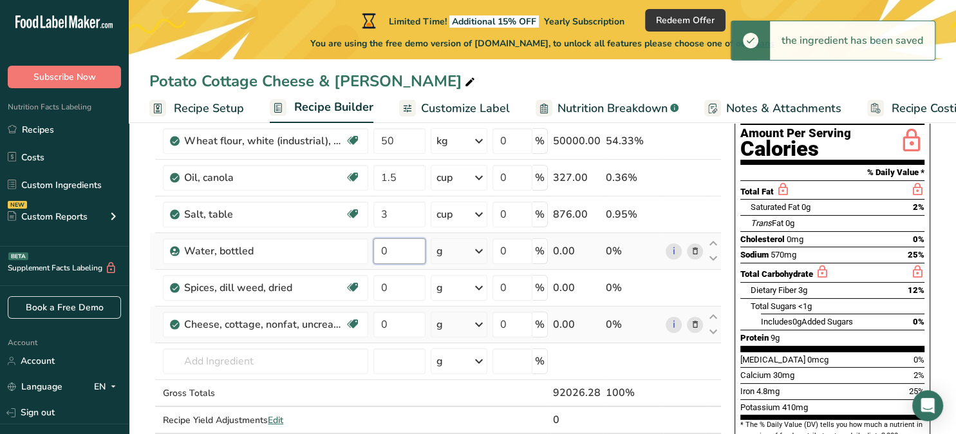
click at [416, 254] on input "0" at bounding box center [399, 251] width 52 height 26
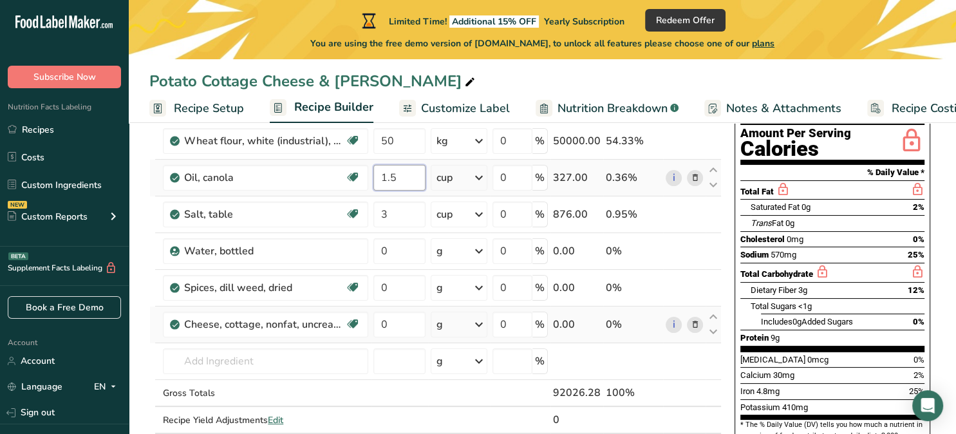
click at [408, 185] on input "1.5" at bounding box center [399, 178] width 52 height 26
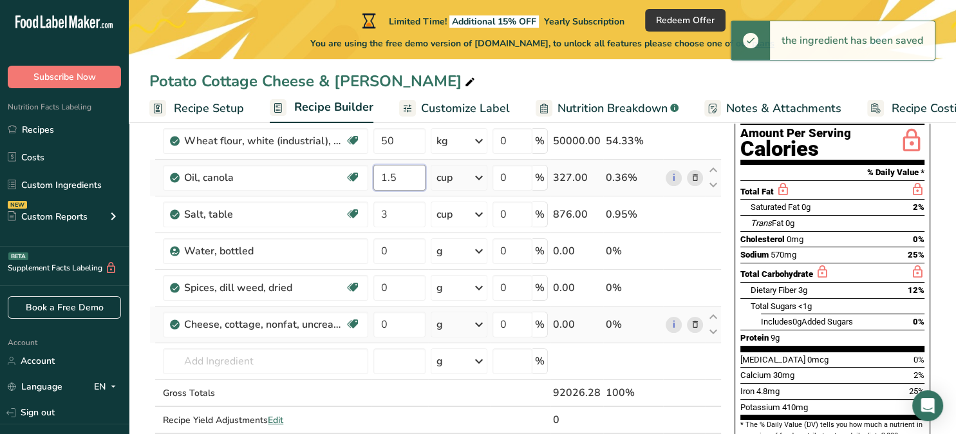
type input "1"
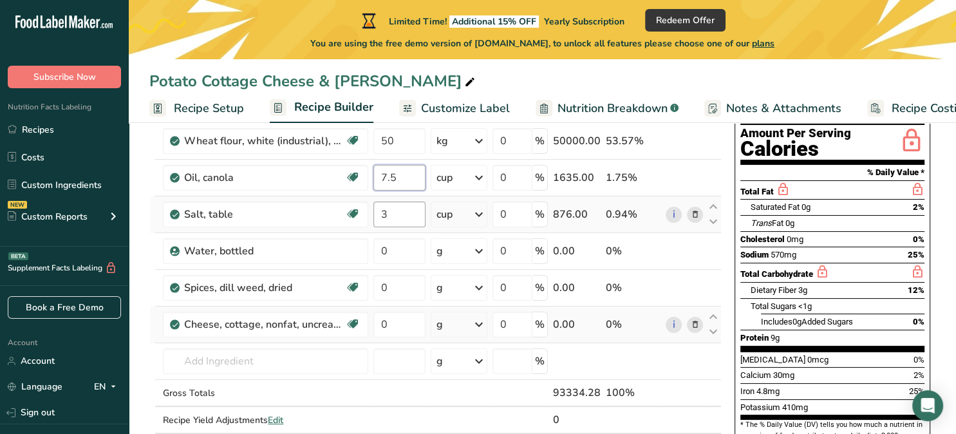
type input "7.5"
click at [405, 218] on input "3" at bounding box center [399, 214] width 52 height 26
type input "4.5"
click at [416, 256] on input "0" at bounding box center [399, 251] width 52 height 26
type input "25"
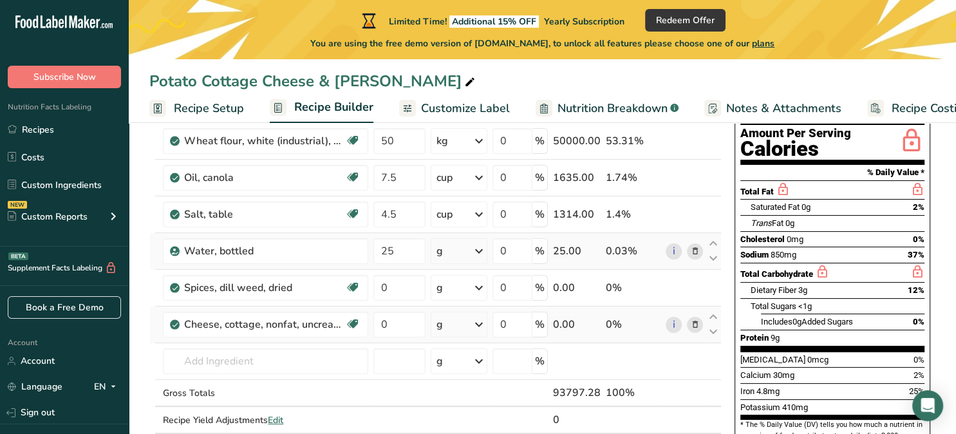
click at [481, 253] on div "Ingredient * Amount * Unit * Waste * .a-a{fill:#347362;}.b-a{fill:#fff;} Grams …" at bounding box center [435, 260] width 572 height 402
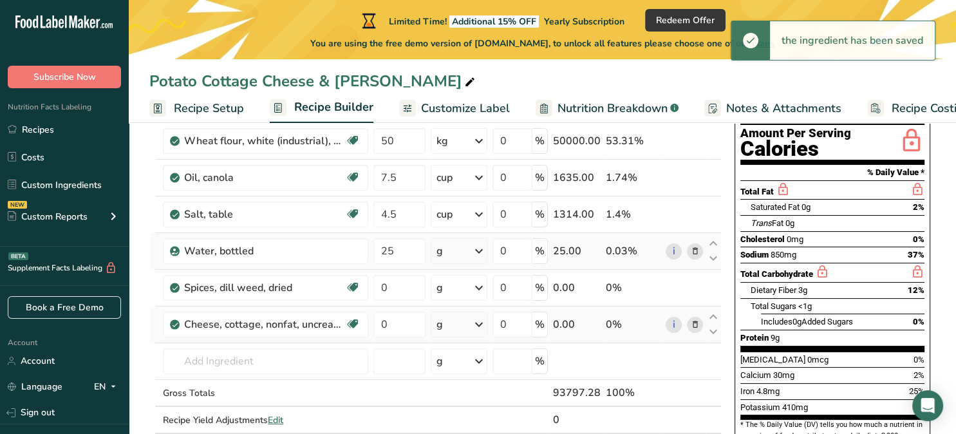
click at [450, 251] on div "g" at bounding box center [459, 251] width 56 height 26
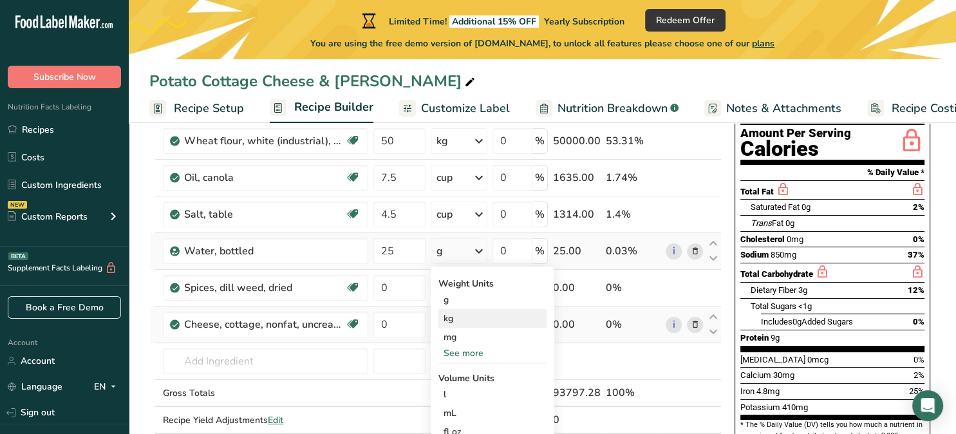
click at [460, 324] on div "kg" at bounding box center [492, 318] width 108 height 19
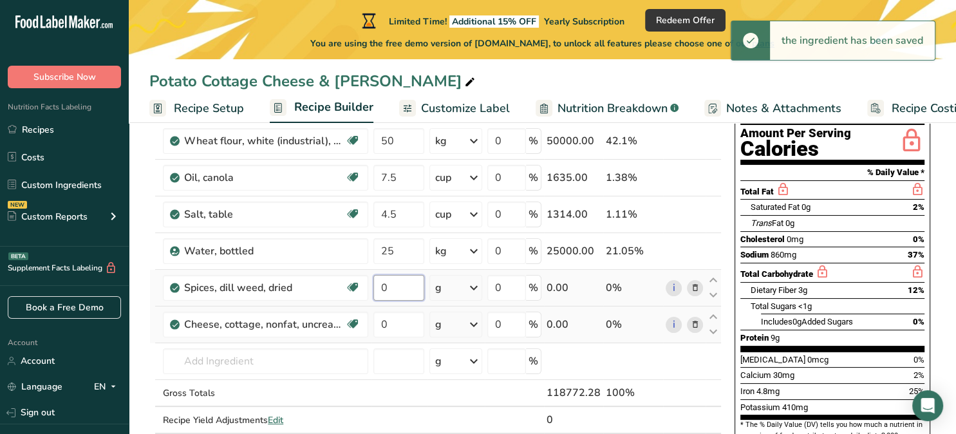
click at [400, 288] on input "0" at bounding box center [398, 288] width 50 height 26
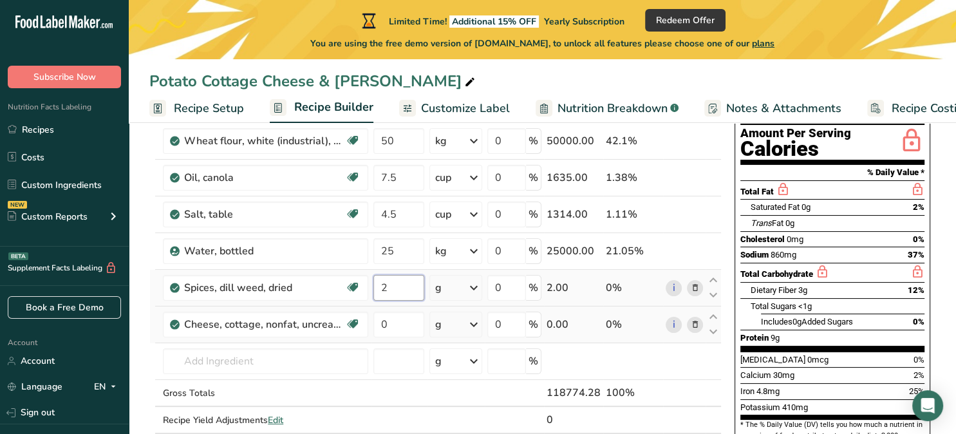
type input "2"
click at [443, 288] on div "Ingredient * Amount * Unit * Waste * .a-a{fill:#347362;}.b-a{fill:#fff;} Grams …" at bounding box center [435, 260] width 572 height 402
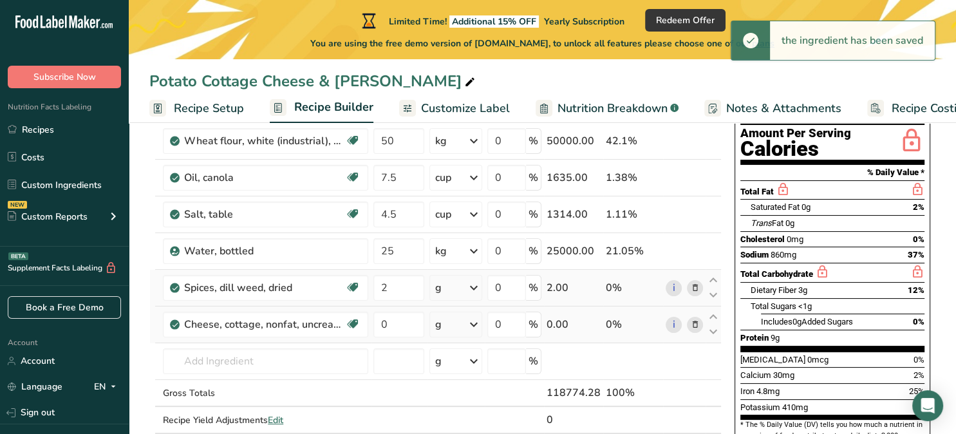
click at [478, 292] on icon at bounding box center [473, 287] width 15 height 23
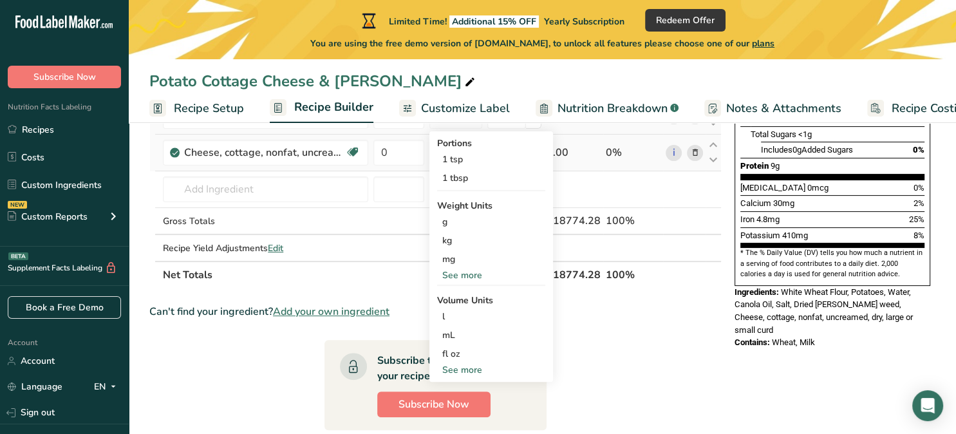
scroll to position [317, 0]
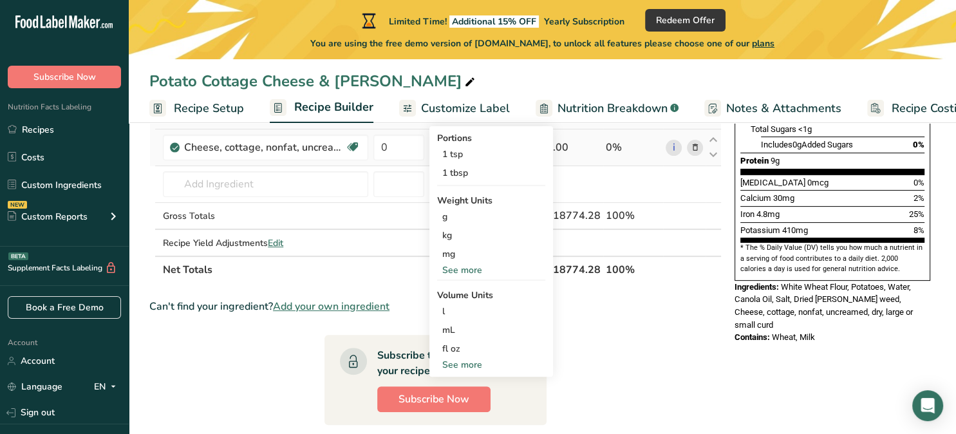
click at [479, 365] on div "See more" at bounding box center [491, 365] width 108 height 14
select select "22"
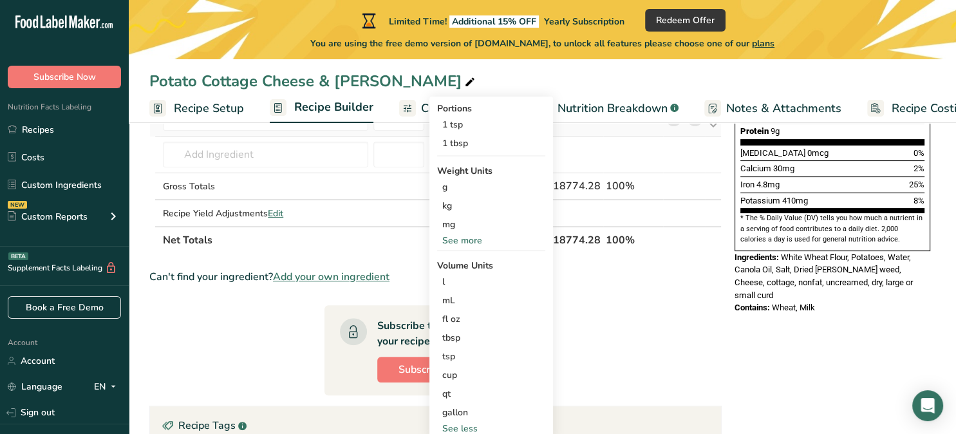
scroll to position [348, 0]
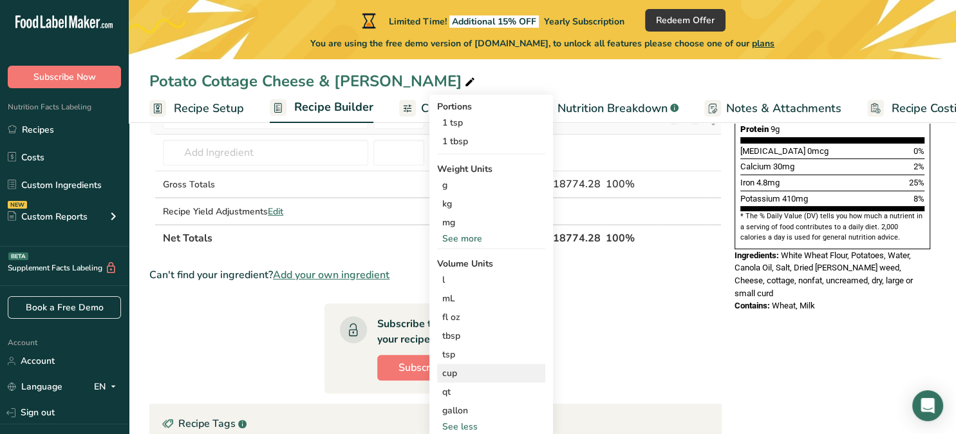
click at [463, 375] on div "cup" at bounding box center [491, 373] width 98 height 14
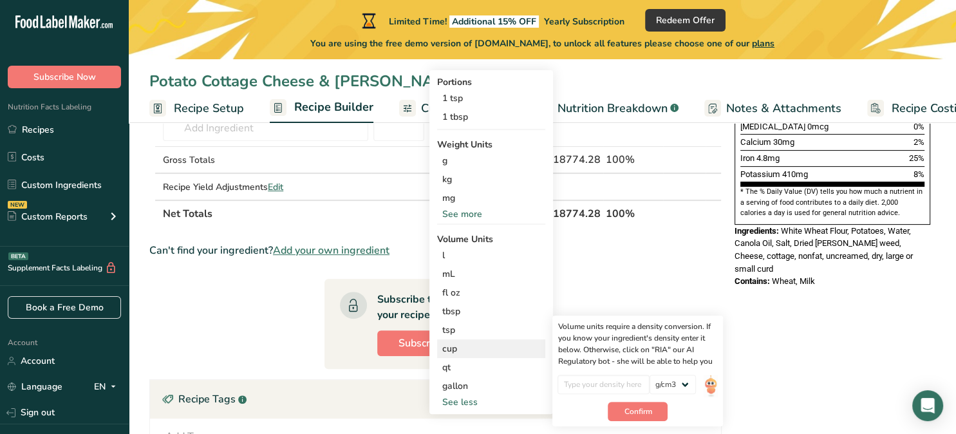
scroll to position [373, 0]
click at [462, 344] on div "cup" at bounding box center [491, 348] width 98 height 14
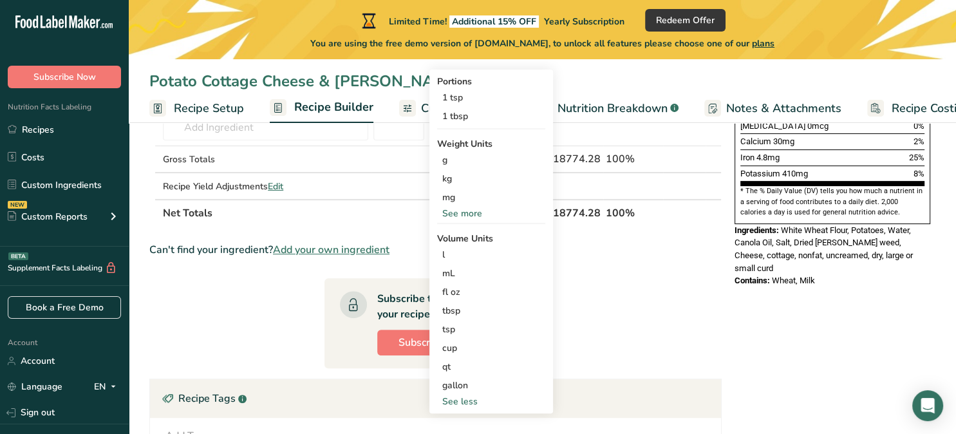
click at [629, 291] on section "Ingredient * Amount * Unit * Waste * .a-a{fill:#347362;}.b-a{fill:#fff;} Grams …" at bounding box center [435, 197] width 572 height 745
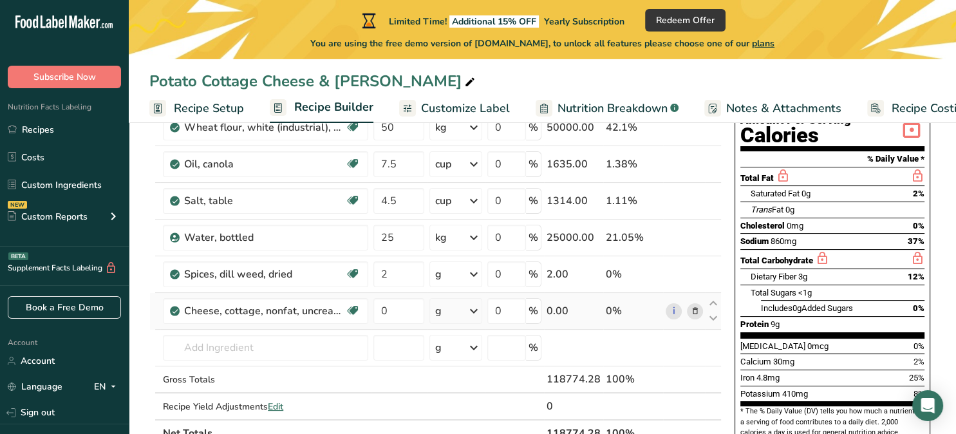
scroll to position [152, 0]
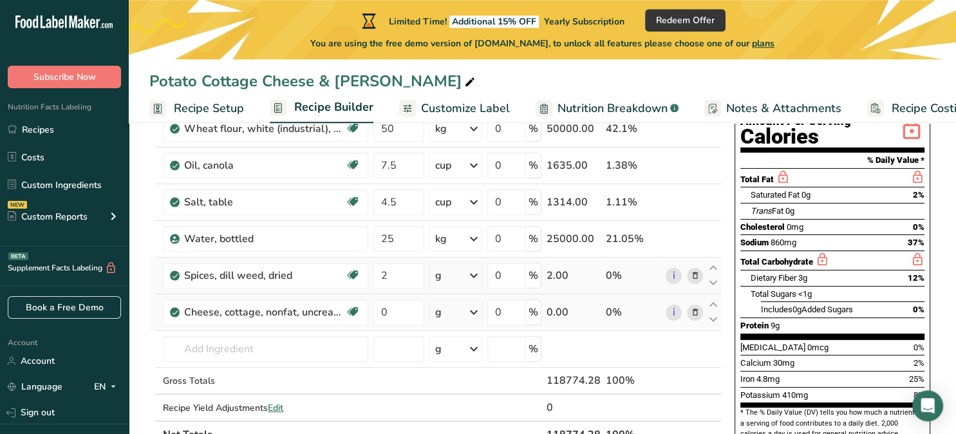
click at [444, 282] on div "g" at bounding box center [455, 276] width 53 height 26
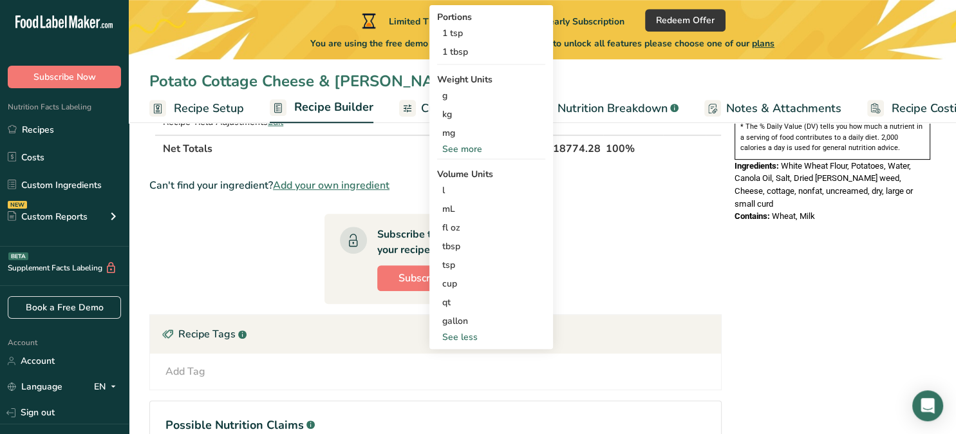
scroll to position [438, 0]
click at [460, 286] on div "cup" at bounding box center [491, 283] width 98 height 14
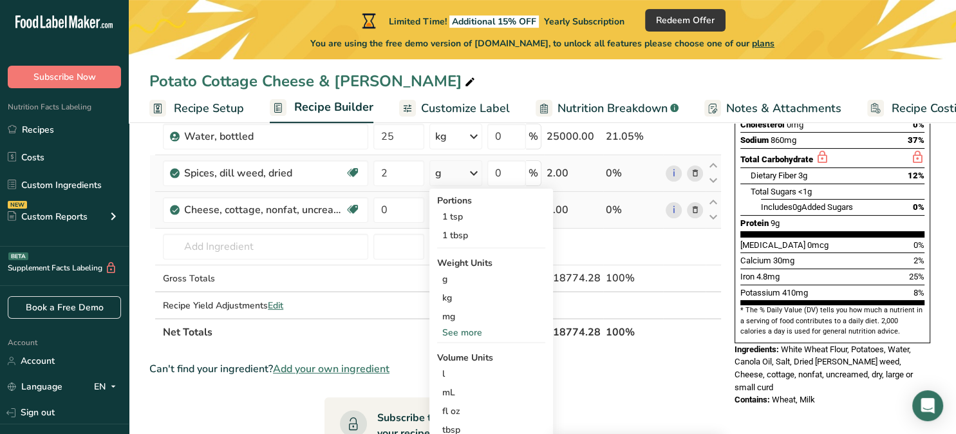
scroll to position [254, 0]
click at [516, 284] on div "g" at bounding box center [491, 279] width 108 height 19
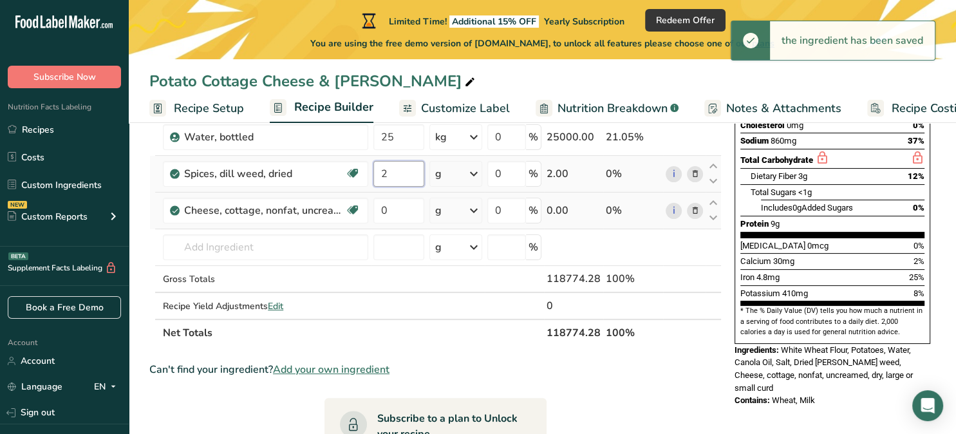
click at [409, 174] on input "2" at bounding box center [398, 174] width 50 height 26
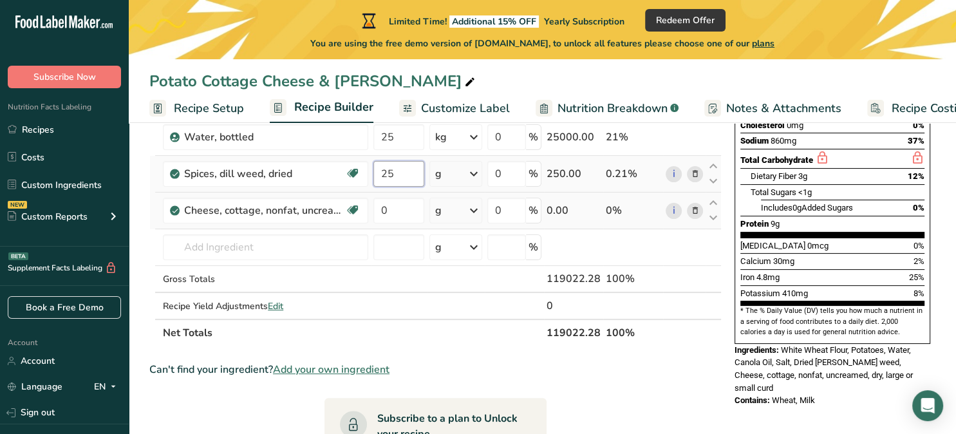
type input "2"
type input "1.5"
click at [443, 174] on div "Ingredient * Amount * Unit * Waste * .a-a{fill:#347362;}.b-a{fill:#fff;} Grams …" at bounding box center [435, 146] width 572 height 402
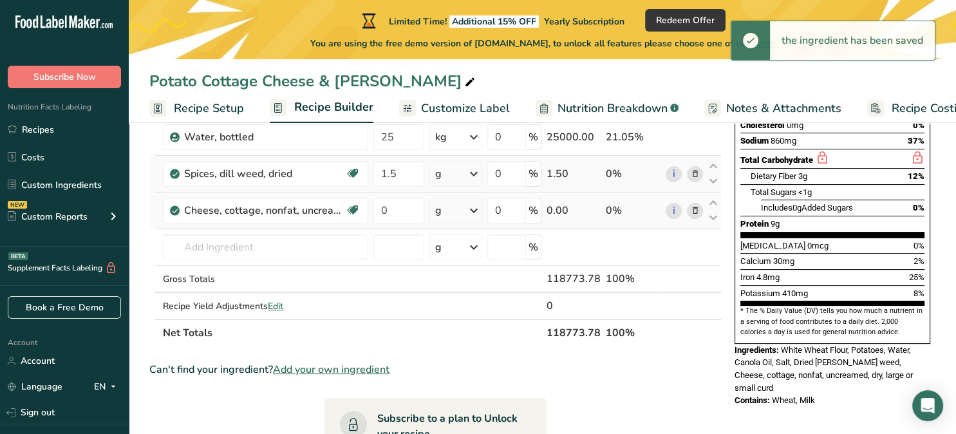
click at [441, 176] on div "g" at bounding box center [438, 173] width 6 height 15
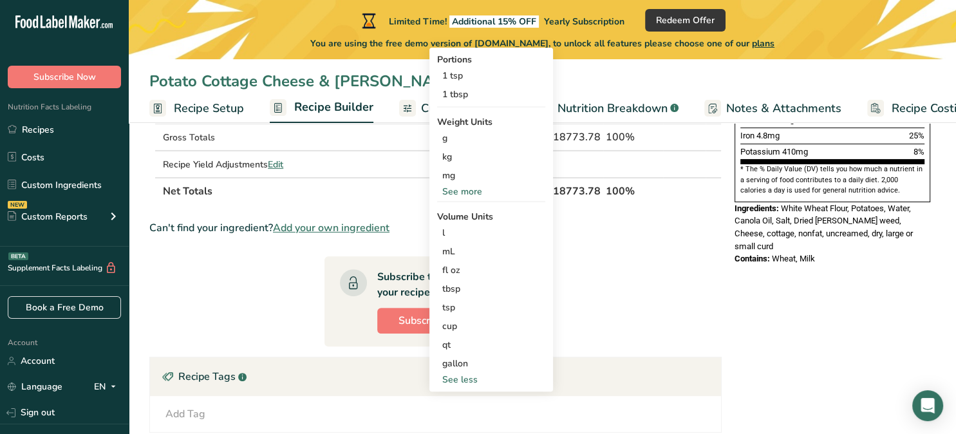
scroll to position [396, 0]
click at [475, 194] on div "See more" at bounding box center [491, 191] width 108 height 14
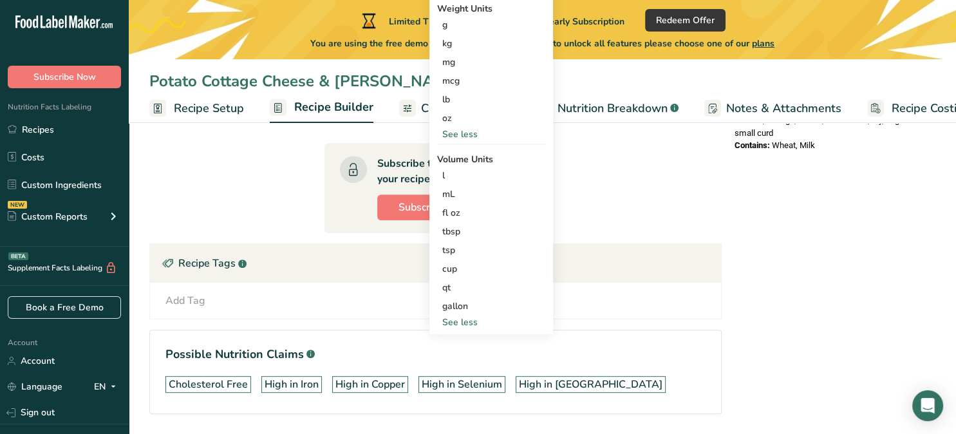
scroll to position [510, 0]
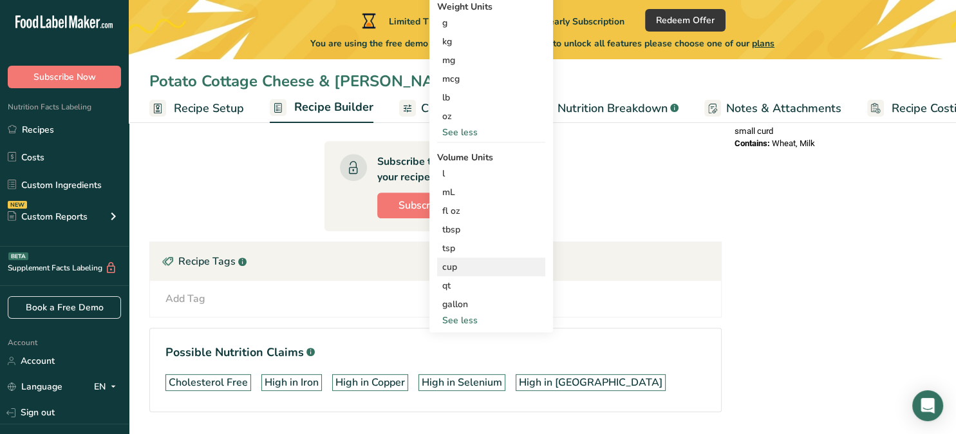
click at [465, 264] on div "cup" at bounding box center [491, 267] width 98 height 14
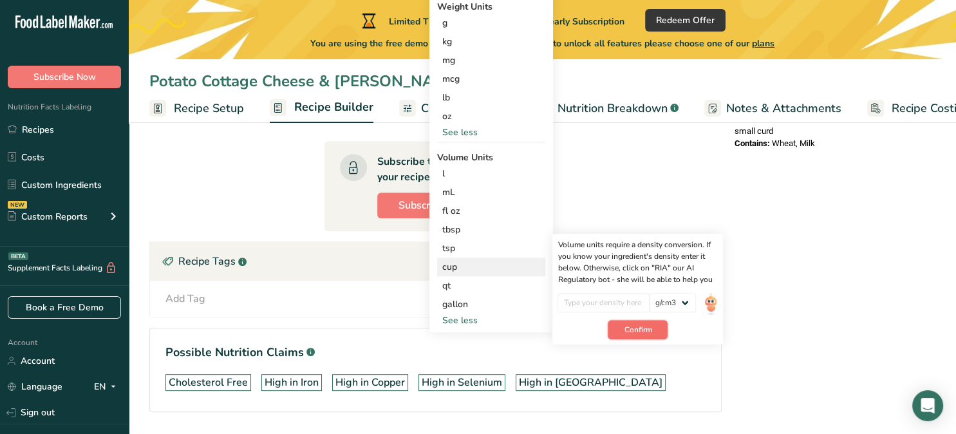
click at [641, 330] on span "Confirm" at bounding box center [638, 330] width 28 height 12
click at [646, 339] on span "Confirm" at bounding box center [638, 336] width 28 height 12
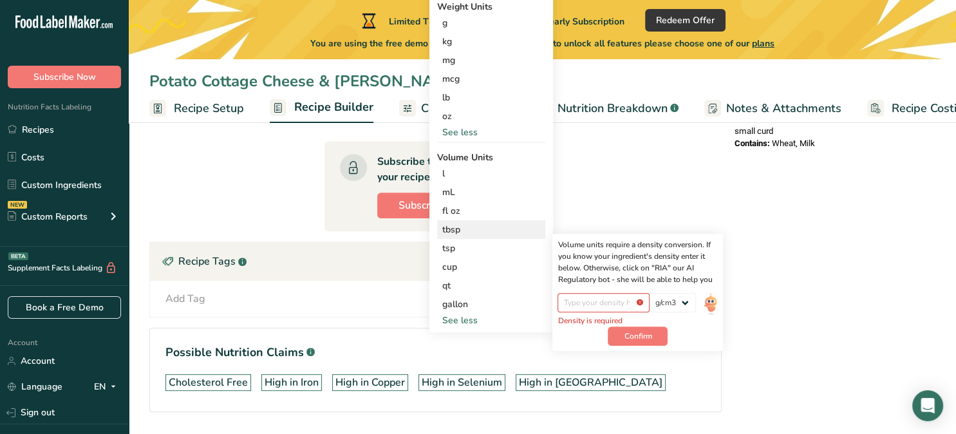
click at [468, 228] on div "tbsp" at bounding box center [491, 230] width 98 height 14
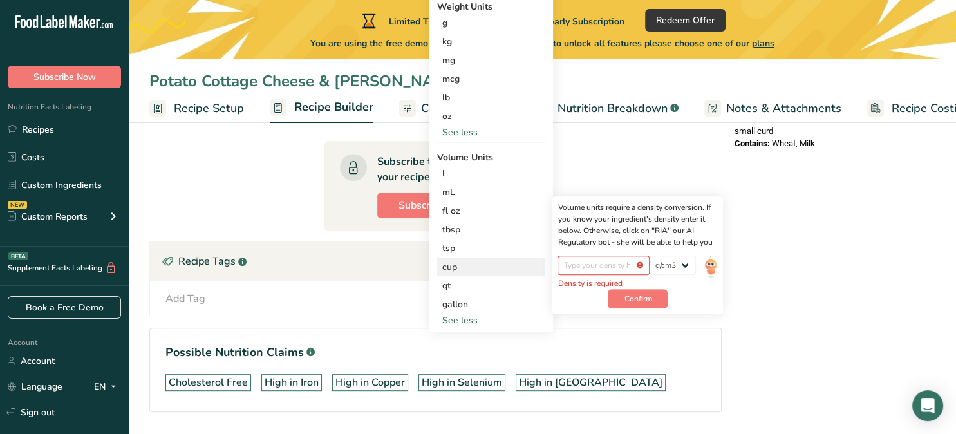
click at [463, 270] on div "cup" at bounding box center [491, 267] width 98 height 14
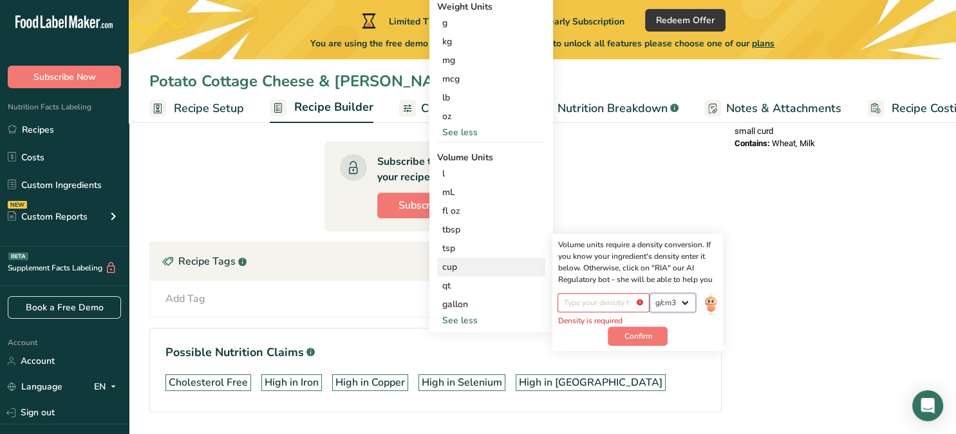
click at [680, 297] on select "lb/ft3 g/cm3" at bounding box center [672, 302] width 46 height 19
click at [711, 305] on img at bounding box center [710, 304] width 14 height 23
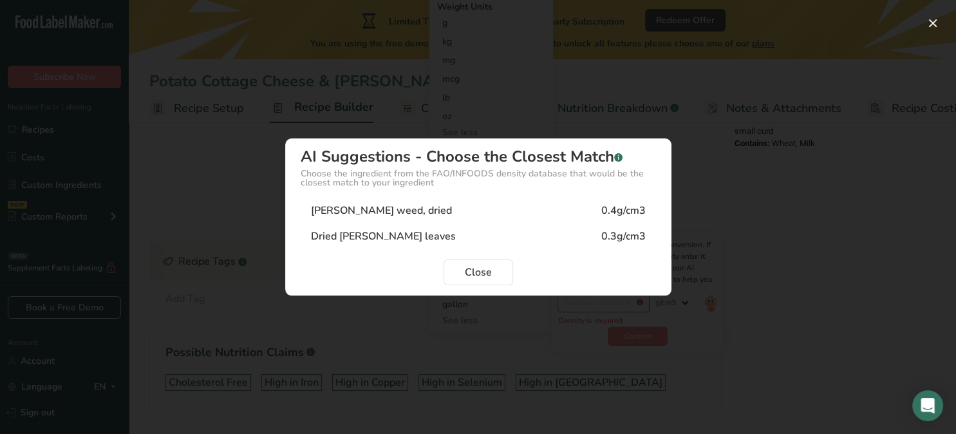
click at [377, 214] on div "[PERSON_NAME] weed, dried" at bounding box center [381, 210] width 141 height 15
type input "0.4"
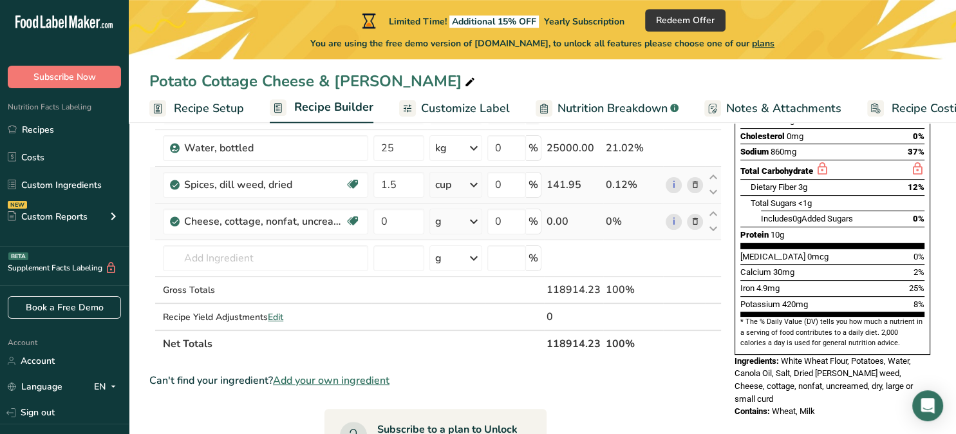
scroll to position [245, 0]
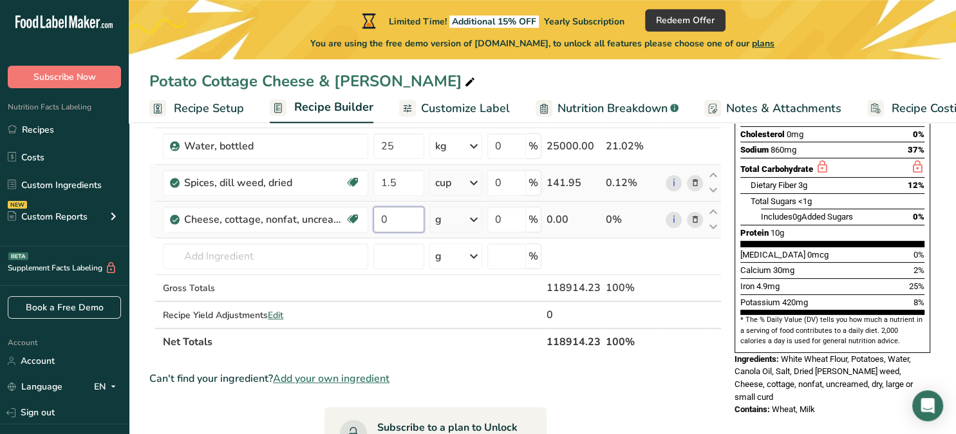
click at [397, 220] on input "0" at bounding box center [398, 220] width 50 height 26
click at [469, 221] on div "Ingredient * Amount * Unit * Waste * .a-a{fill:#347362;}.b-a{fill:#fff;} Grams …" at bounding box center [435, 155] width 572 height 402
click at [478, 221] on icon at bounding box center [473, 219] width 15 height 23
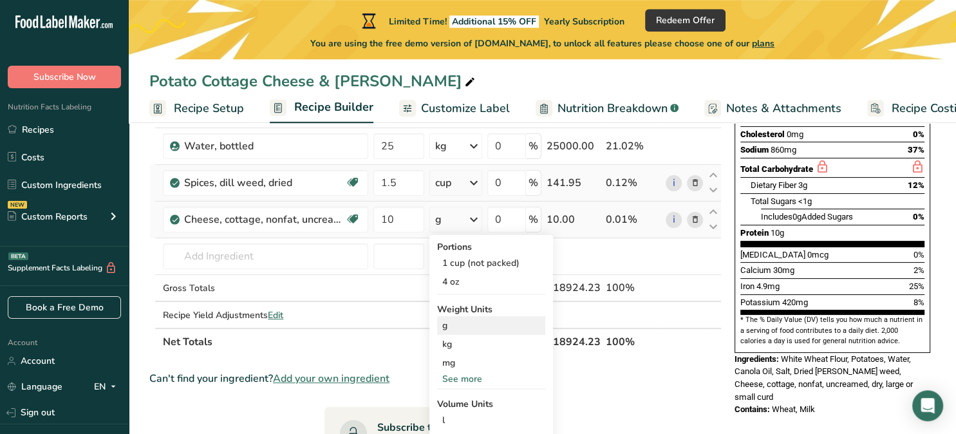
click at [451, 327] on div "g" at bounding box center [491, 325] width 108 height 19
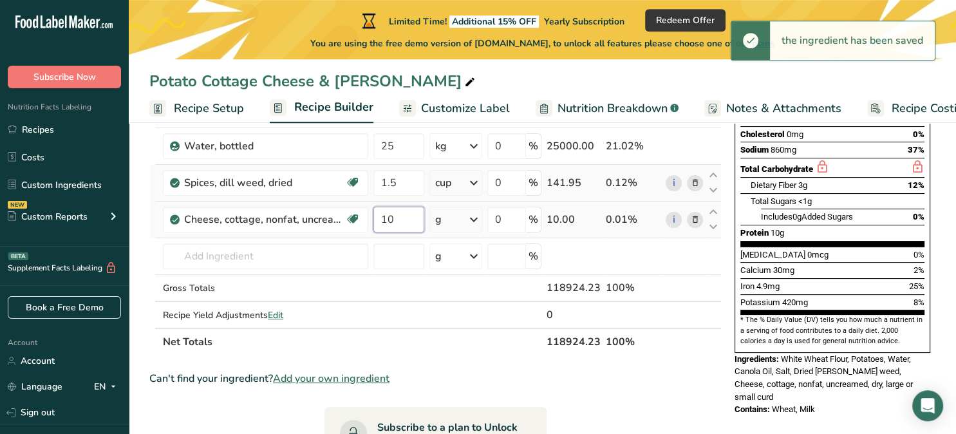
click at [407, 218] on input "10" at bounding box center [398, 220] width 50 height 26
type input "1"
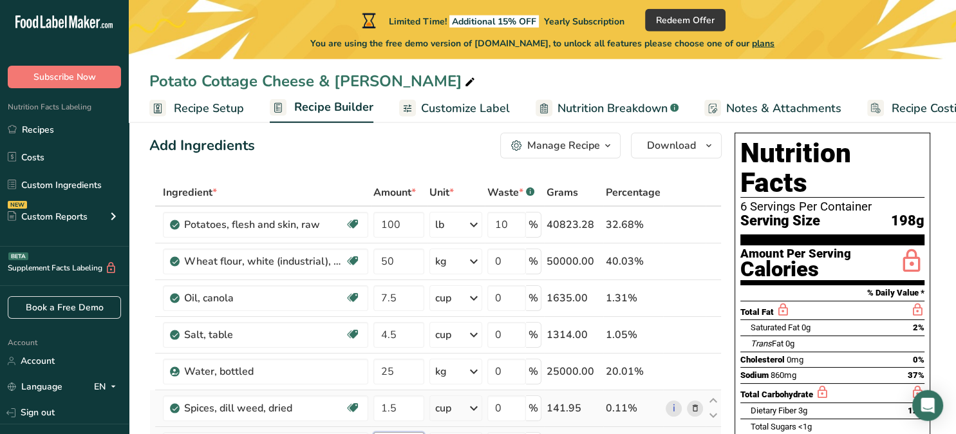
scroll to position [17, 0]
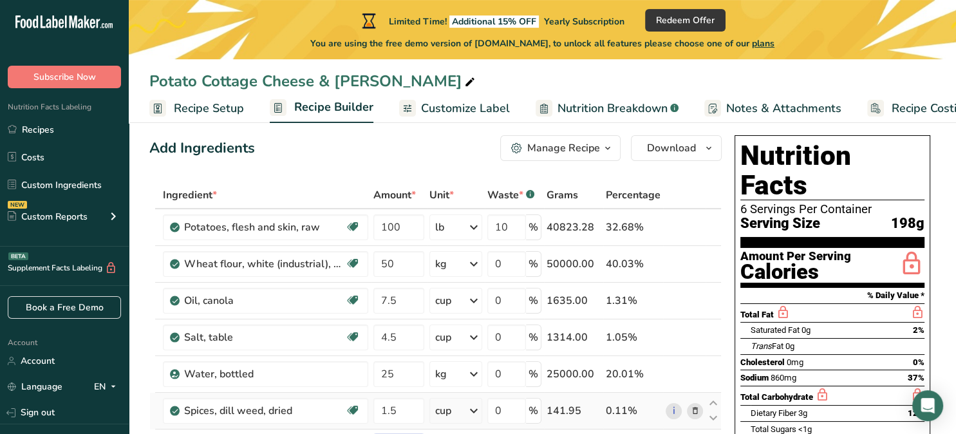
type input "6000"
click at [459, 109] on span "Customize Label" at bounding box center [465, 108] width 89 height 17
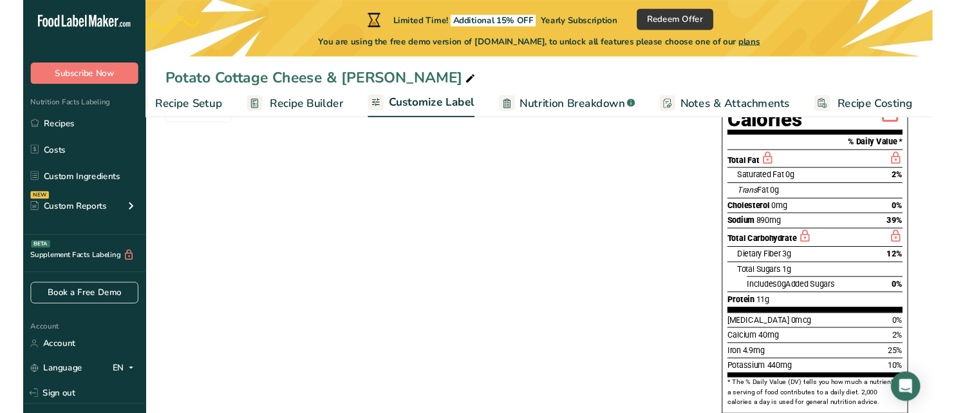
scroll to position [293, 0]
